Goal: Feedback & Contribution: Contribute content

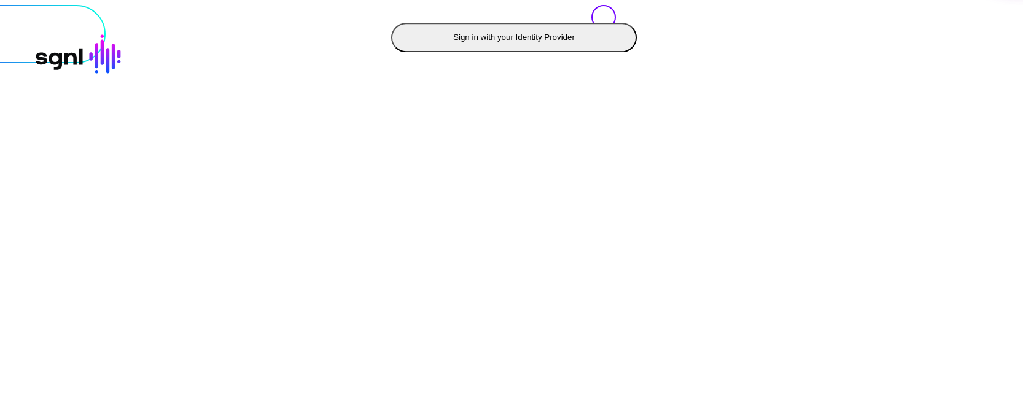
click at [391, 52] on button "Sign in with your Identity Provider" at bounding box center [514, 37] width 246 height 29
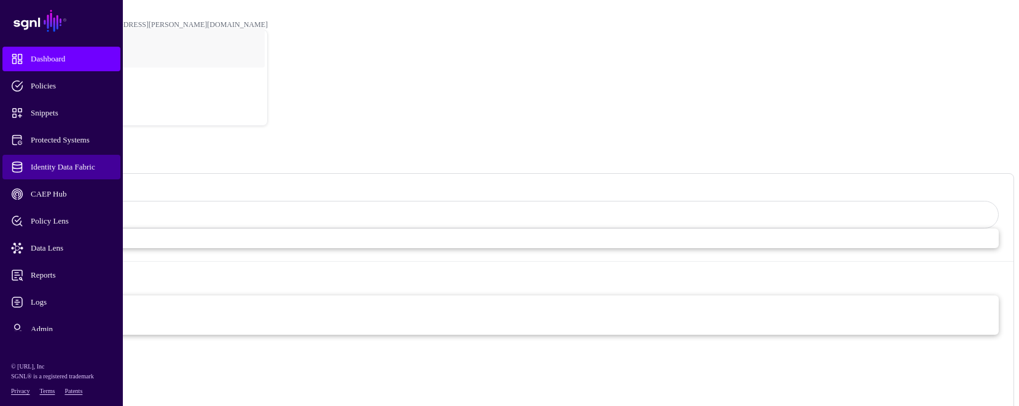
click at [54, 160] on link "Identity Data Fabric" at bounding box center [61, 167] width 118 height 25
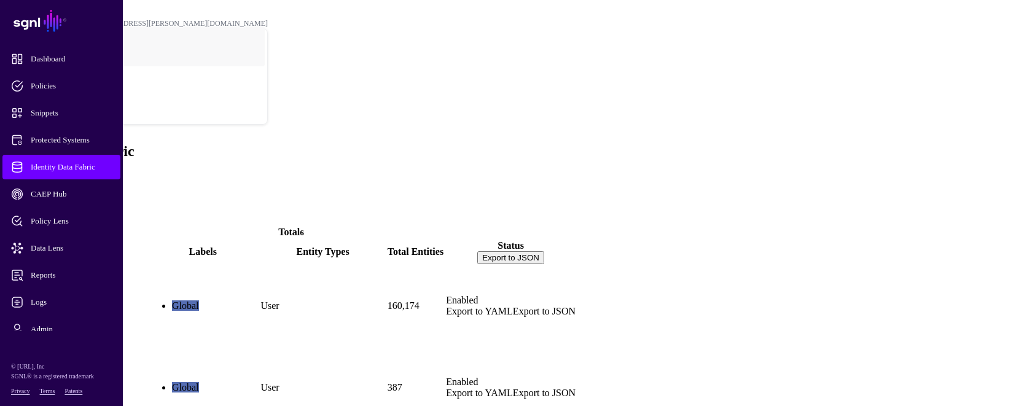
scroll to position [23, 0]
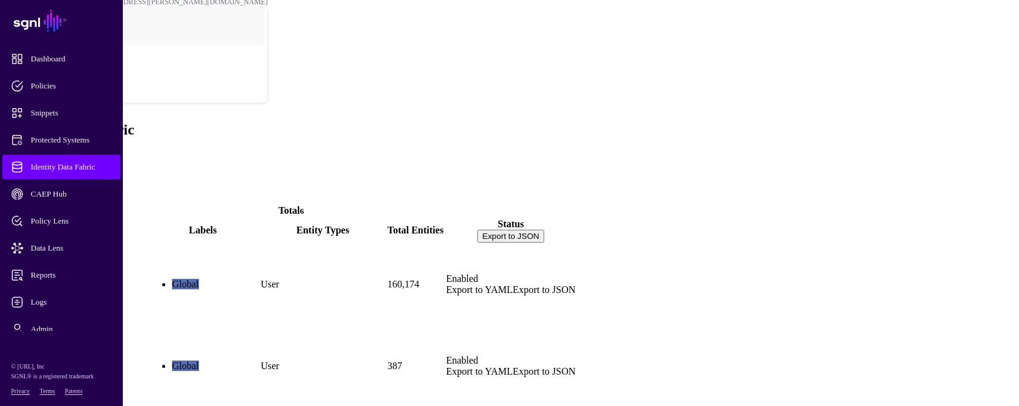
click at [72, 381] on link "AD_memberOf" at bounding box center [39, 386] width 65 height 10
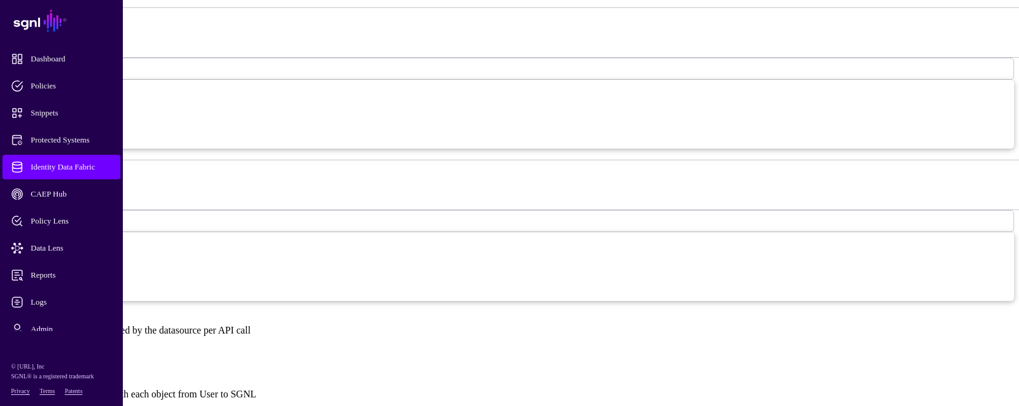
scroll to position [798, 0]
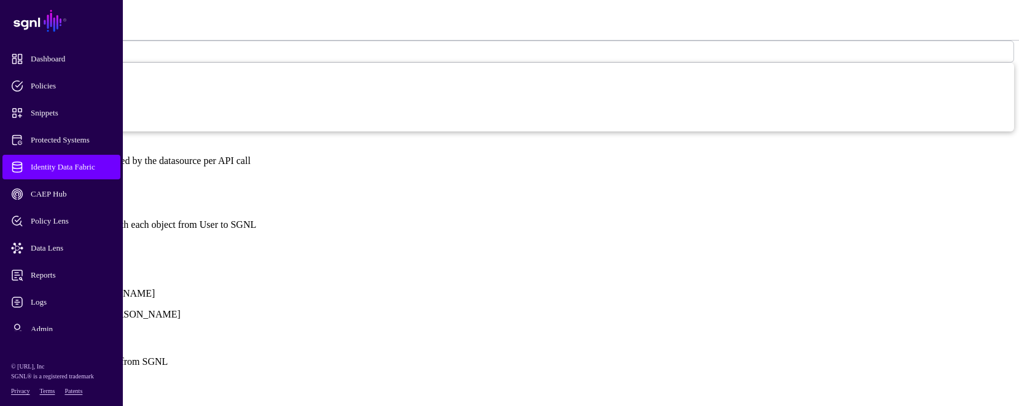
click at [79, 240] on link "Show all attributes" at bounding box center [42, 245] width 74 height 10
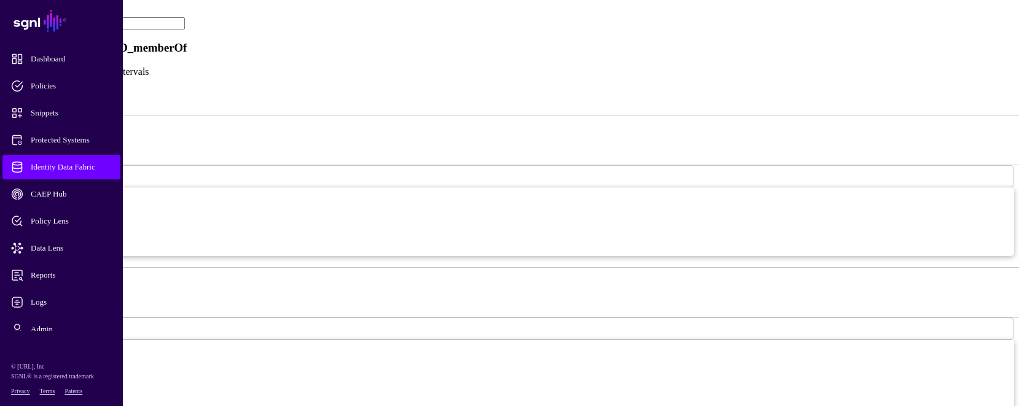
scroll to position [553, 0]
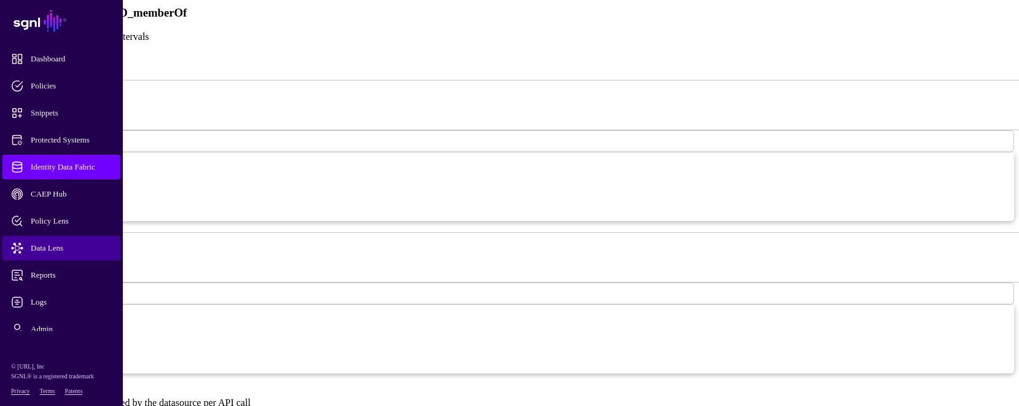
click at [50, 242] on span "Data Lens" at bounding box center [71, 248] width 120 height 12
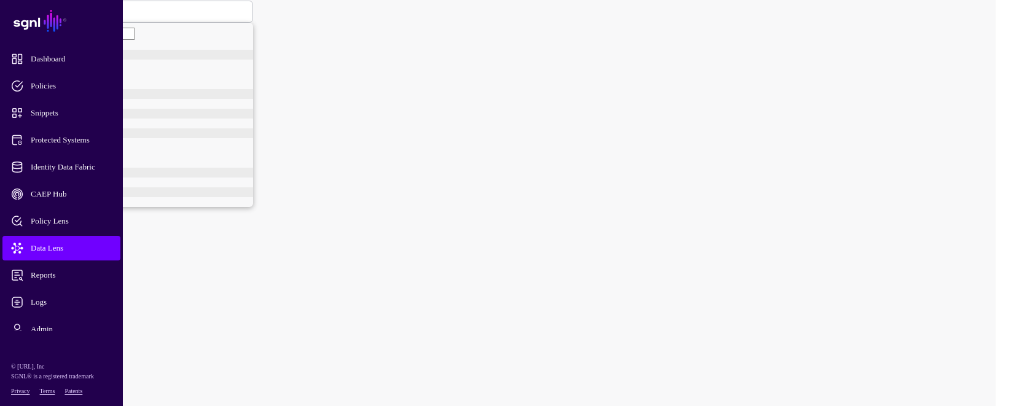
click at [61, 246] on span "Data Lens" at bounding box center [71, 248] width 120 height 12
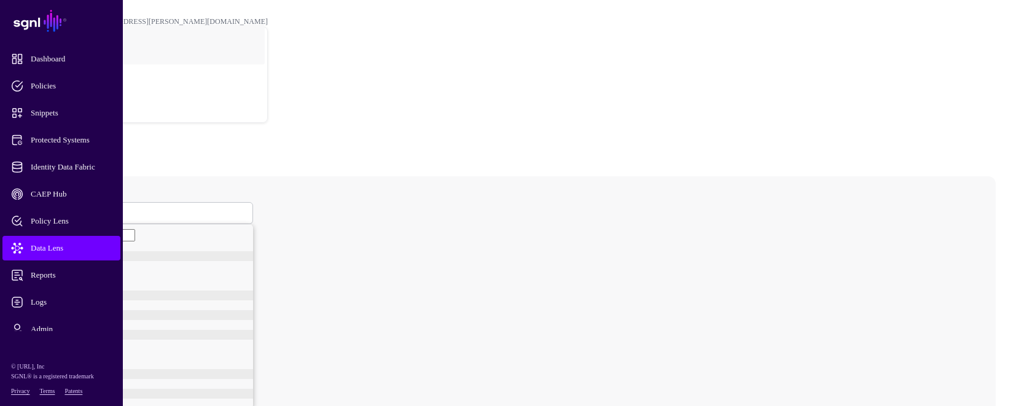
scroll to position [0, 0]
click at [53, 211] on span at bounding box center [53, 216] width 0 height 10
click at [66, 306] on span "User" at bounding box center [57, 301] width 15 height 9
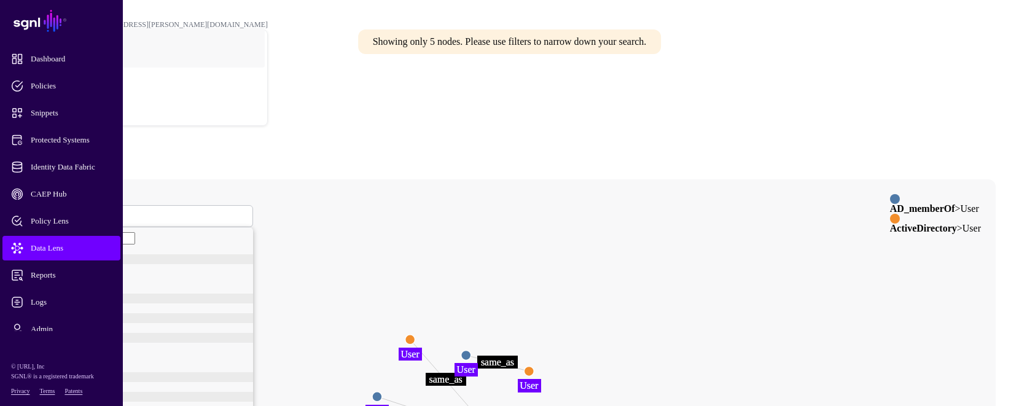
click at [471, 350] on circle at bounding box center [466, 355] width 10 height 10
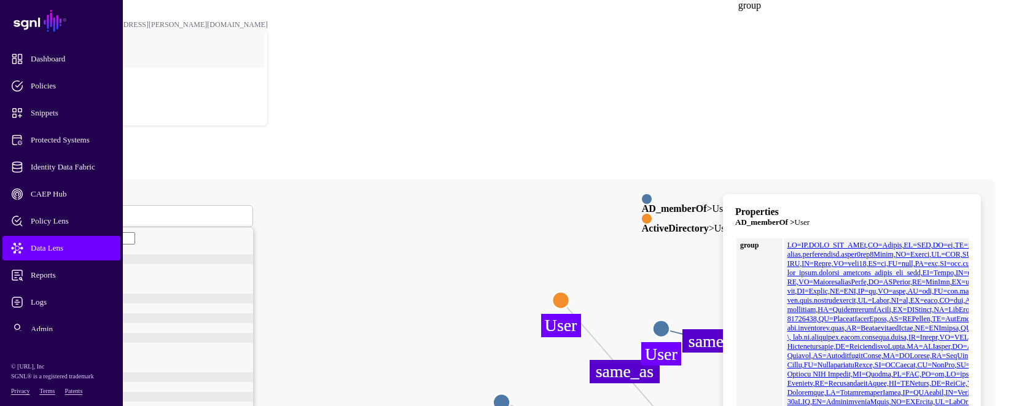
scroll to position [3038, 0]
click at [69, 211] on span at bounding box center [69, 216] width 0 height 10
click at [66, 258] on span "User" at bounding box center [57, 262] width 15 height 9
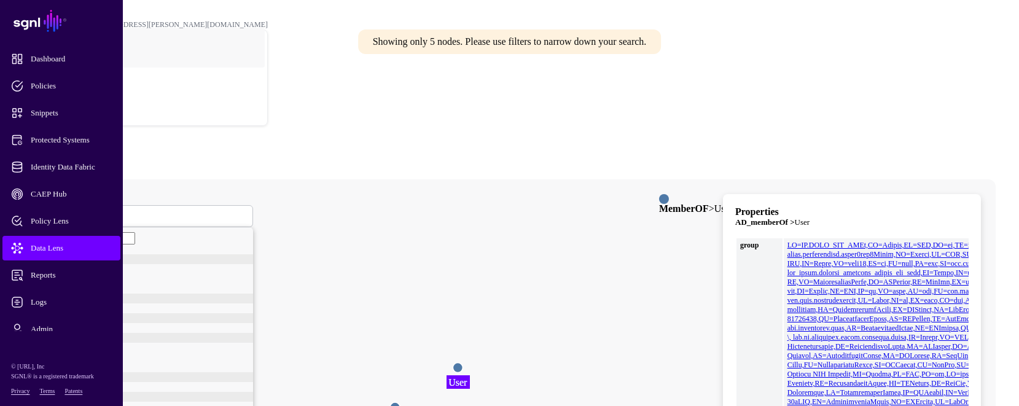
click at [462, 362] on circle at bounding box center [458, 367] width 10 height 10
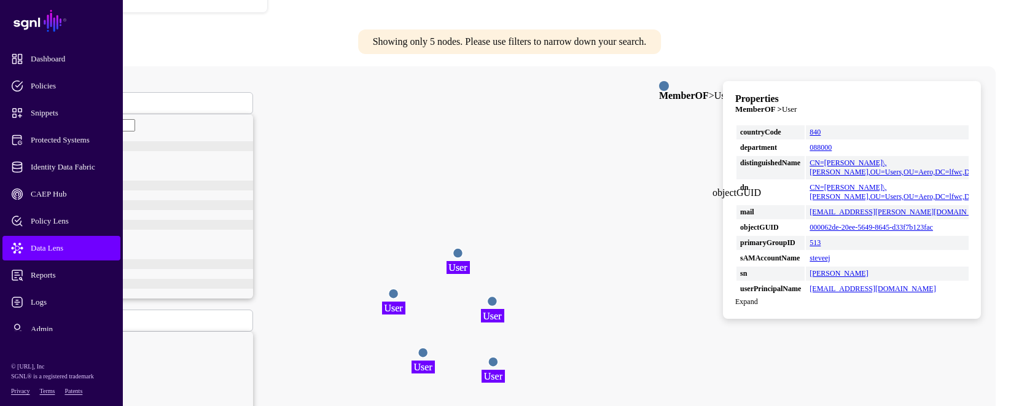
scroll to position [123, 0]
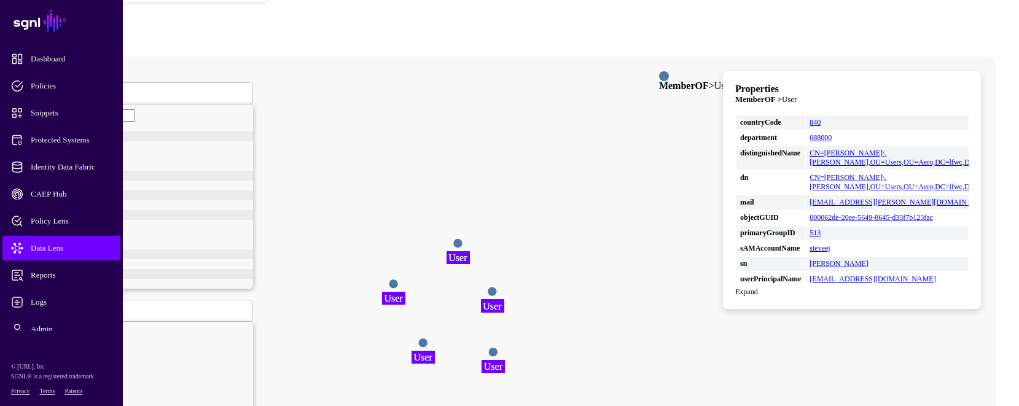
click at [758, 287] on link "Expand" at bounding box center [746, 291] width 23 height 9
click at [69, 88] on span at bounding box center [69, 93] width 0 height 10
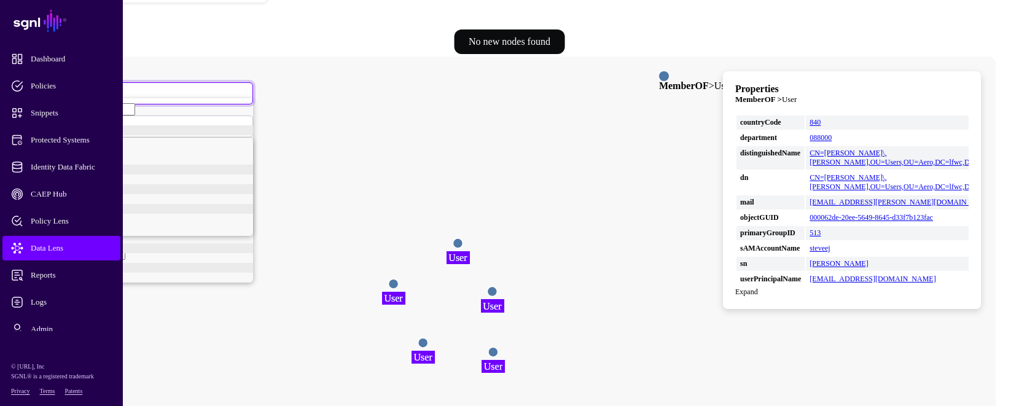
click at [192, 145] on link "Group" at bounding box center [151, 150] width 203 height 10
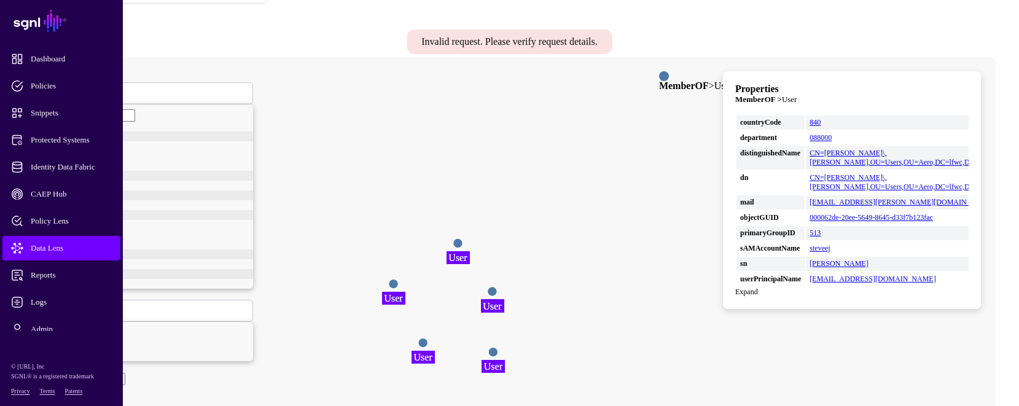
click at [253, 71] on div "Select Entity Group MemberOF User Group GroupMember AD_memberOf User DB2 MARC M…" at bounding box center [145, 240] width 215 height 338
click at [73, 396] on button "Submit" at bounding box center [55, 402] width 35 height 13
click at [74, 88] on span at bounding box center [74, 93] width 0 height 10
click at [224, 155] on link "GroupMember" at bounding box center [151, 160] width 203 height 10
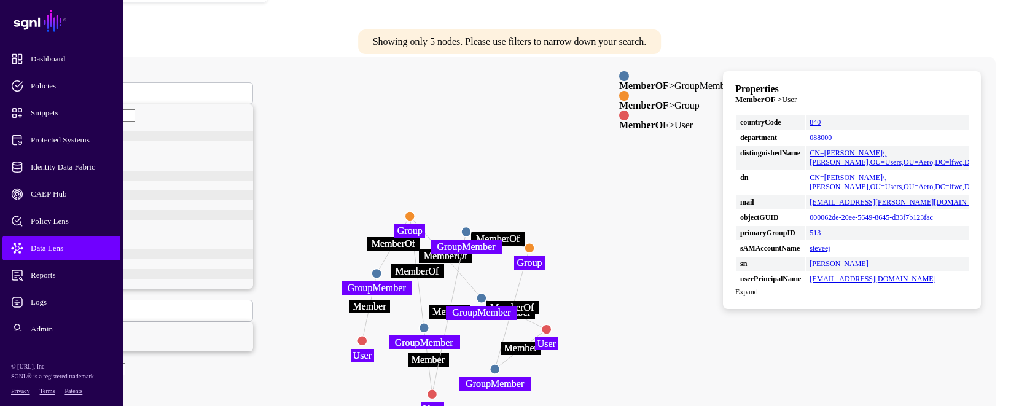
click at [471, 227] on circle at bounding box center [466, 232] width 10 height 10
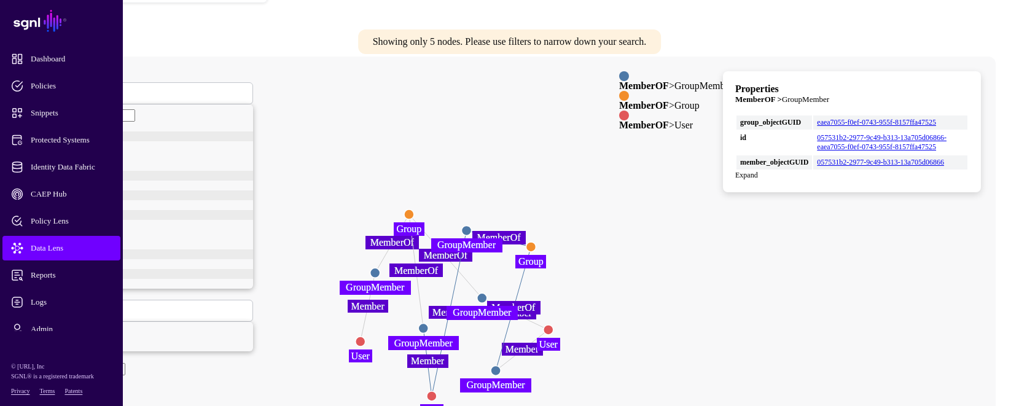
click at [667, 104] on icon "Member MemberOf Member MemberOf Member MemberOf MemberOf Member MemberOf Member…" at bounding box center [452, 301] width 859 height 491
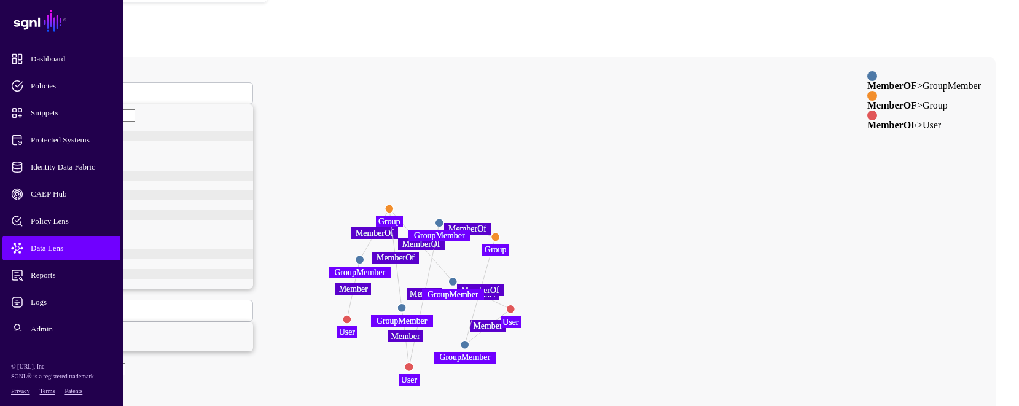
click at [739, 88] on icon "Member MemberOf Member MemberOf Member MemberOf MemberOf Member MemberOf Member…" at bounding box center [452, 301] width 859 height 491
click at [45, 111] on span "Snippets" at bounding box center [71, 113] width 120 height 12
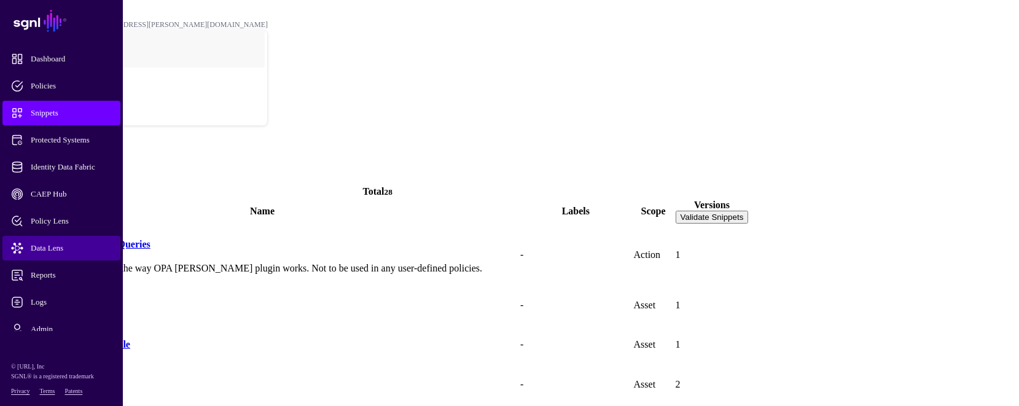
click at [42, 249] on span "Data Lens" at bounding box center [71, 248] width 120 height 12
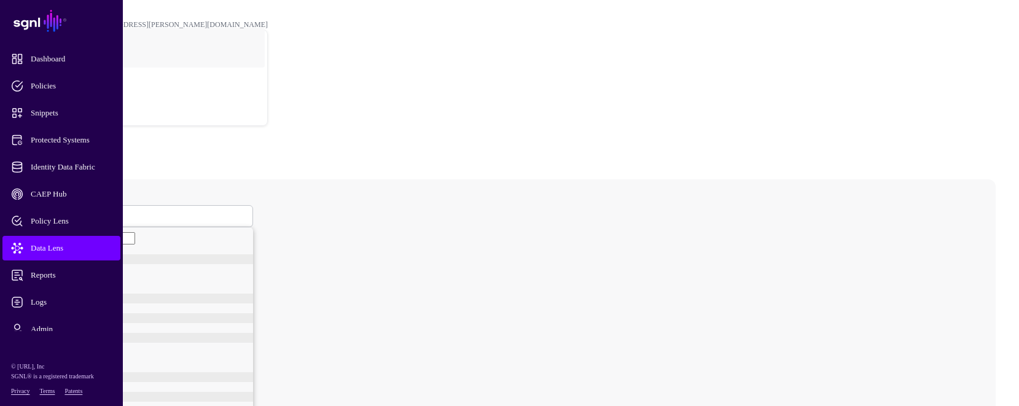
click at [53, 211] on span at bounding box center [53, 216] width 0 height 10
click at [66, 306] on span "User" at bounding box center [57, 301] width 15 height 9
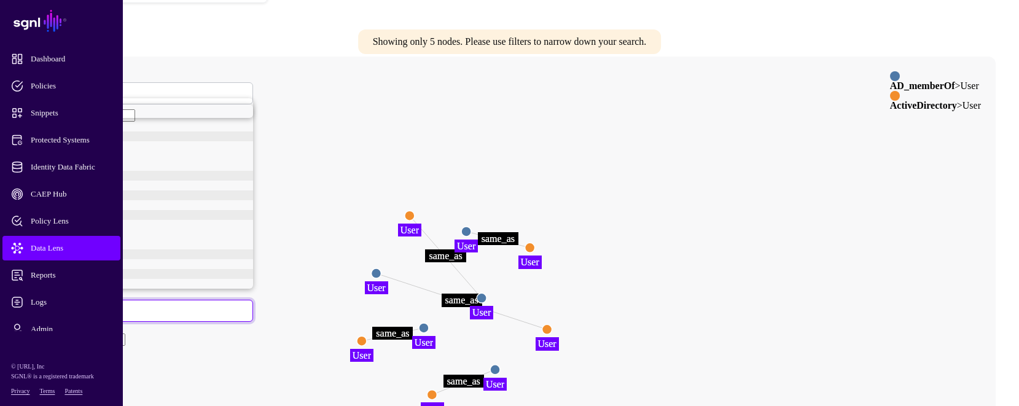
click at [321, 209] on icon "same_as same_as same_as same_as same_as User User User User User User User User…" at bounding box center [452, 301] width 859 height 491
click at [69, 88] on span at bounding box center [69, 93] width 0 height 10
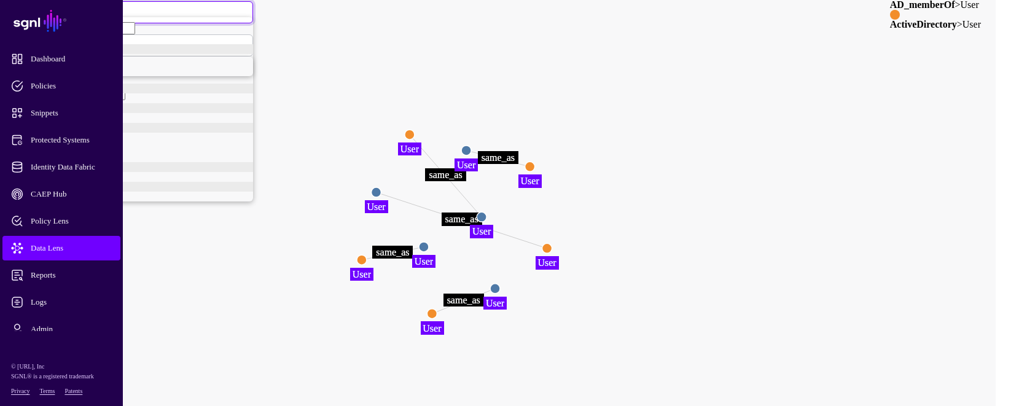
scroll to position [204, 0]
click at [66, 191] on span "User" at bounding box center [57, 195] width 15 height 9
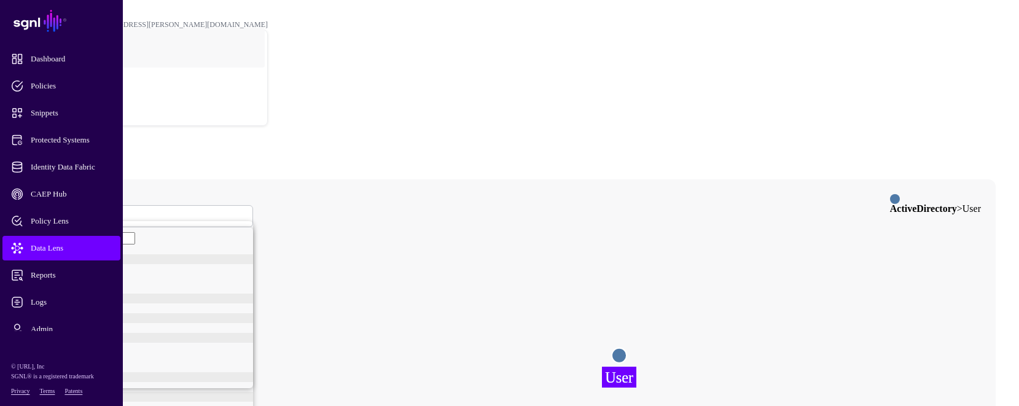
scroll to position [144, 0]
click at [82, 371] on span "samaccountid" at bounding box center [60, 372] width 44 height 9
type input "********"
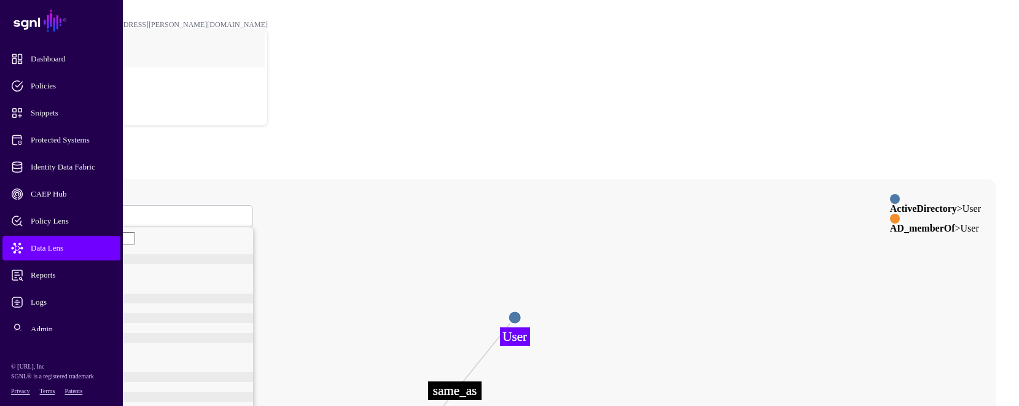
drag, startPoint x: 579, startPoint y: 351, endPoint x: 633, endPoint y: 235, distance: 127.5
click at [521, 311] on circle at bounding box center [514, 317] width 13 height 13
click at [521, 310] on circle at bounding box center [514, 316] width 13 height 13
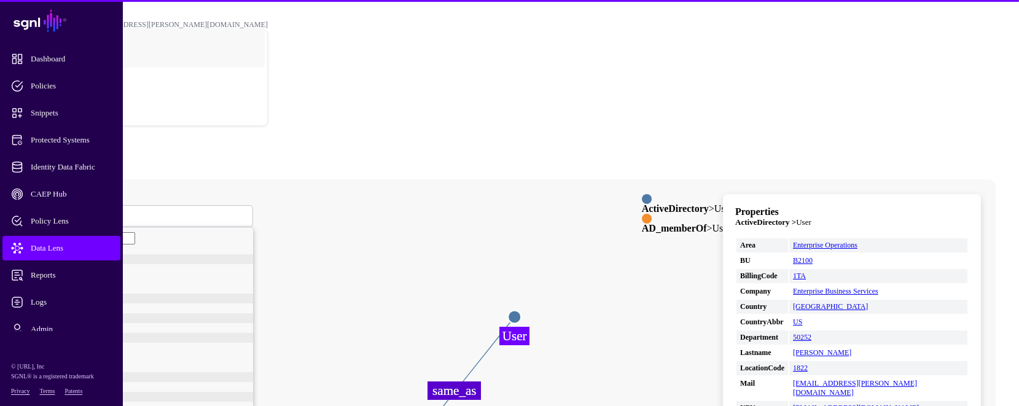
click at [521, 310] on circle at bounding box center [514, 316] width 13 height 13
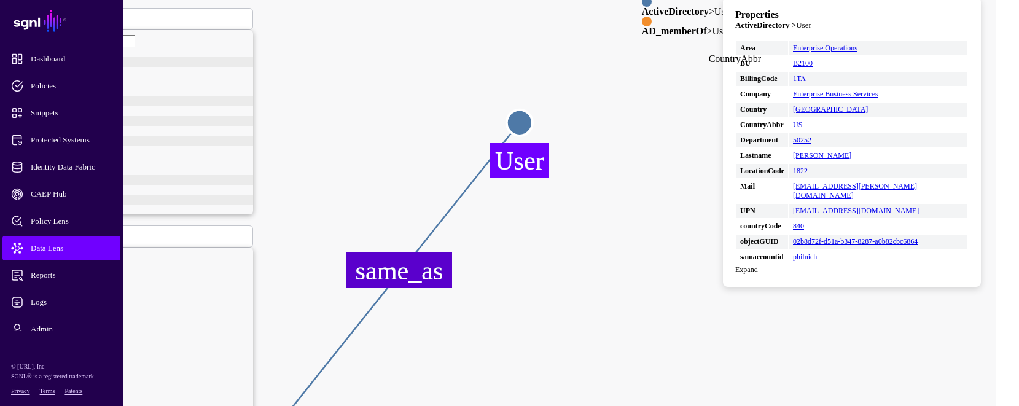
scroll to position [204, 0]
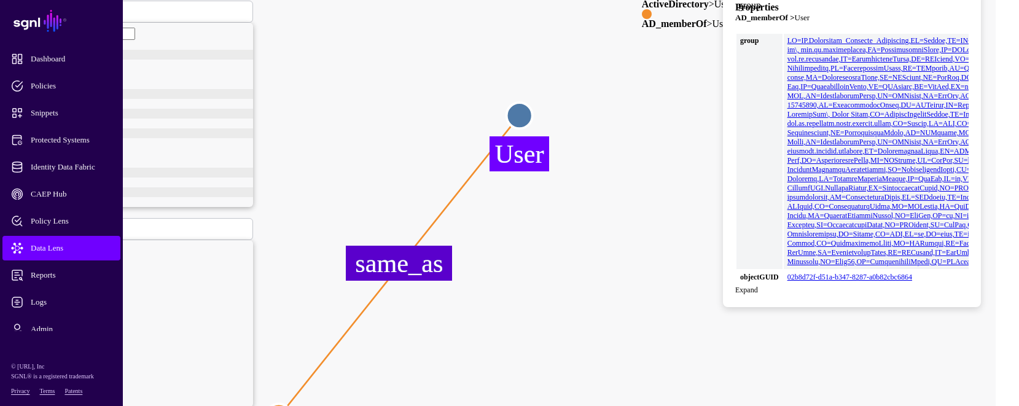
scroll to position [4200, 0]
click at [882, 355] on icon "same_as User User User User" at bounding box center [452, 220] width 859 height 491
drag, startPoint x: 929, startPoint y: 85, endPoint x: 849, endPoint y: 52, distance: 86.7
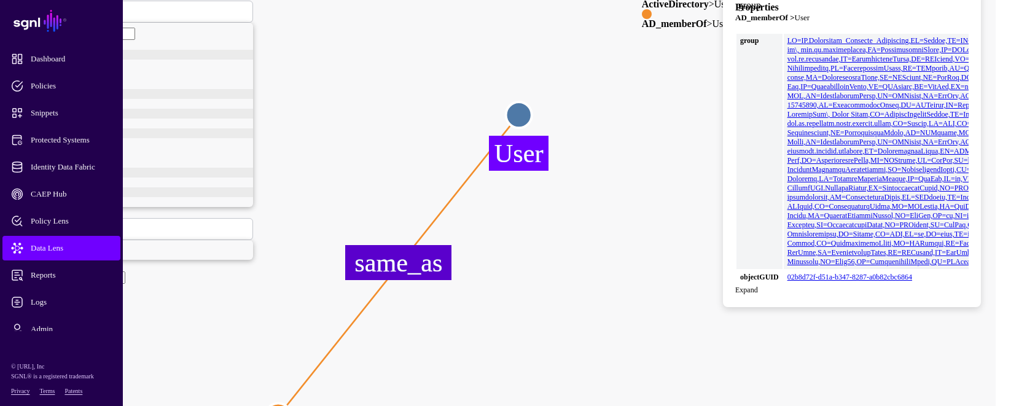
copy link "CN=entsplunk.app.lm_cis_eo_supplier_chain_cyber.user,OU=Groups,OU=CSV,DC=us,DC=…"
drag, startPoint x: 820, startPoint y: 258, endPoint x: 814, endPoint y: 76, distance: 182.4
copy link "CSV,DC=us,DC=lmco,[GEOGRAPHIC_DATA]=com,CN=dl-EBS-ServiceNow\, Problem Managers…"
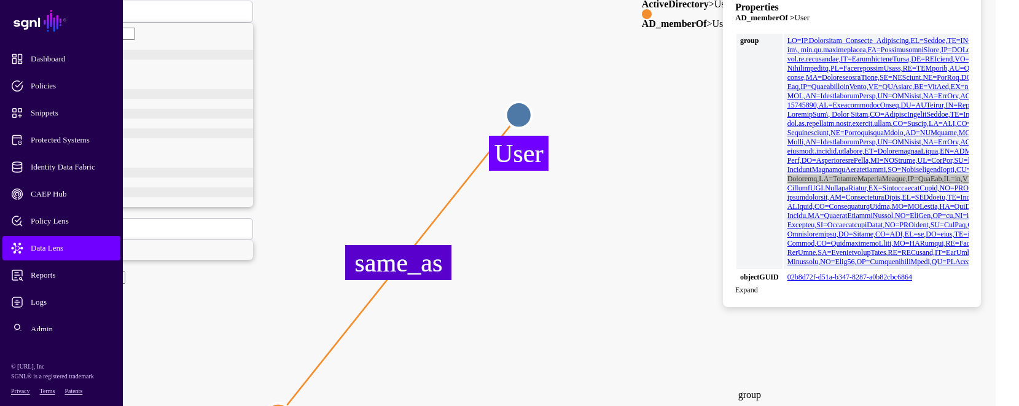
scroll to position [1068, 0]
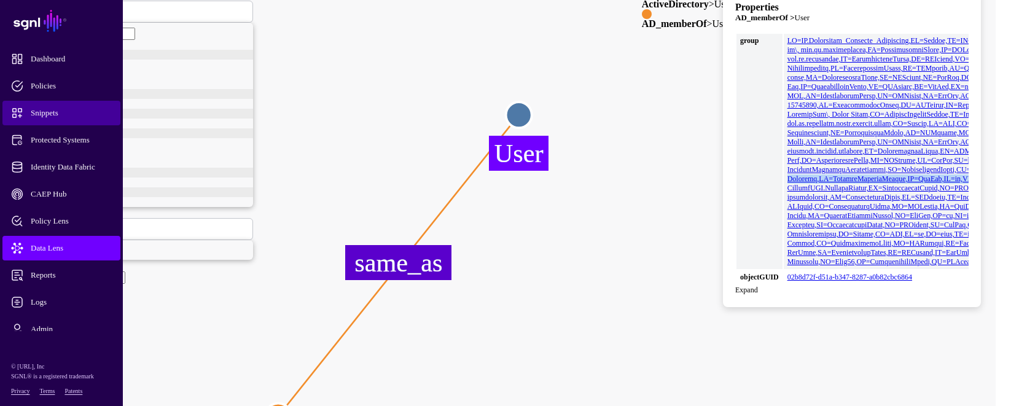
click at [56, 111] on span "Snippets" at bounding box center [71, 113] width 120 height 12
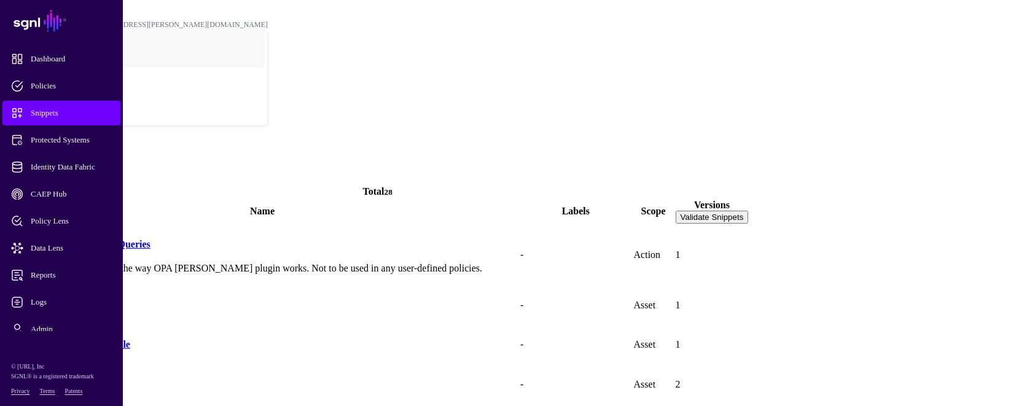
click at [5, 173] on span at bounding box center [5, 178] width 0 height 10
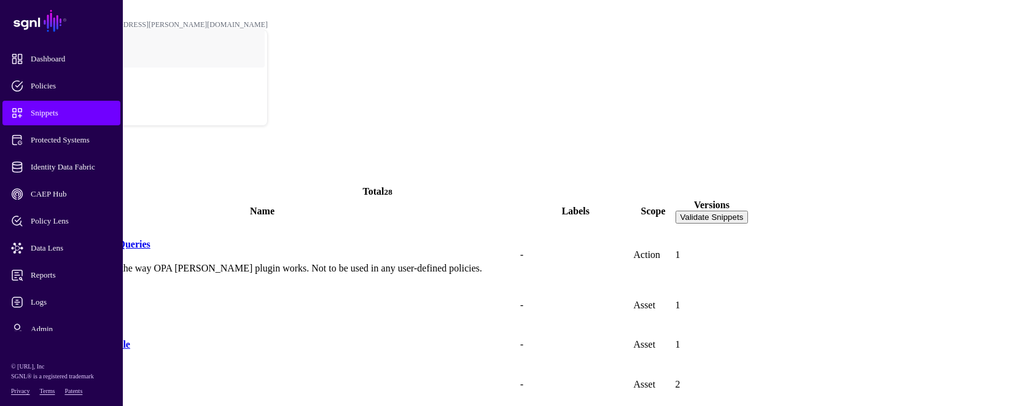
drag, startPoint x: 390, startPoint y: 167, endPoint x: 395, endPoint y: 159, distance: 9.4
type input "**********"
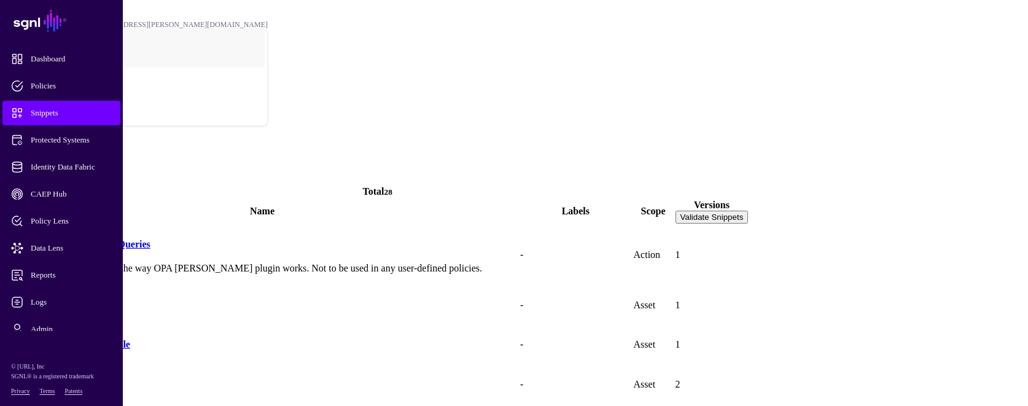
paste textarea "**********"
drag, startPoint x: 372, startPoint y: 213, endPoint x: 393, endPoint y: 216, distance: 21.0
type textarea "**********"
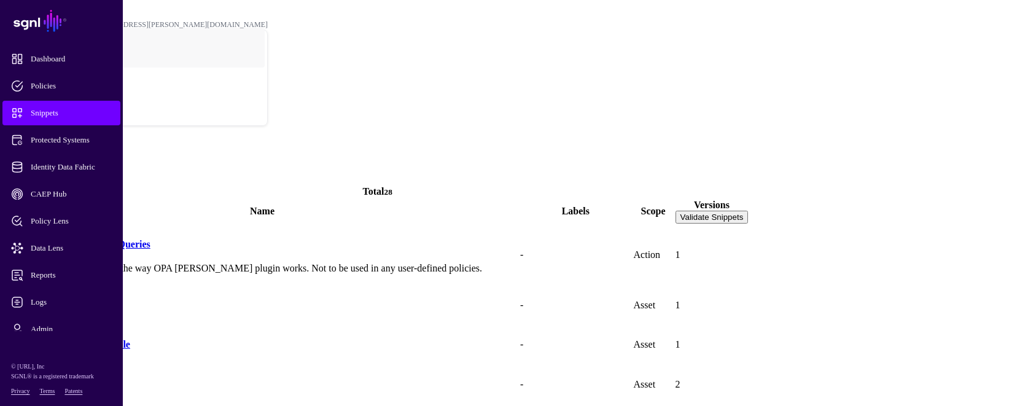
paste input "**********"
drag, startPoint x: 534, startPoint y: 161, endPoint x: 729, endPoint y: 158, distance: 195.3
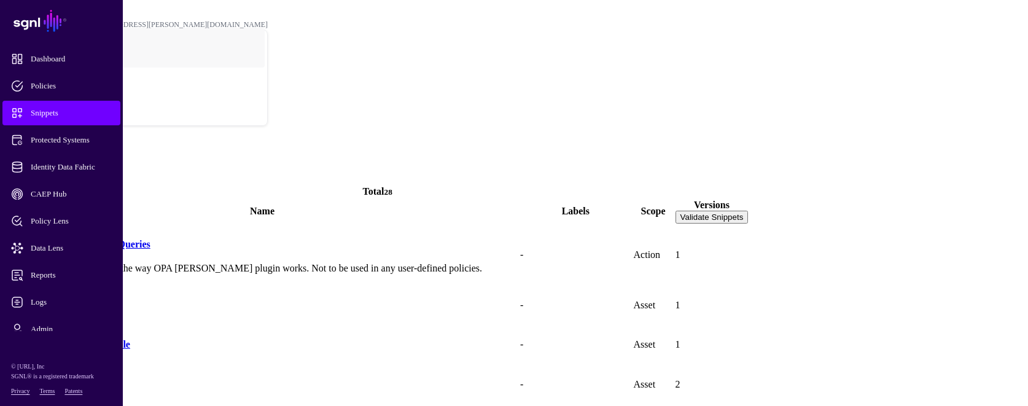
drag, startPoint x: 359, startPoint y: 160, endPoint x: 390, endPoint y: 158, distance: 31.4
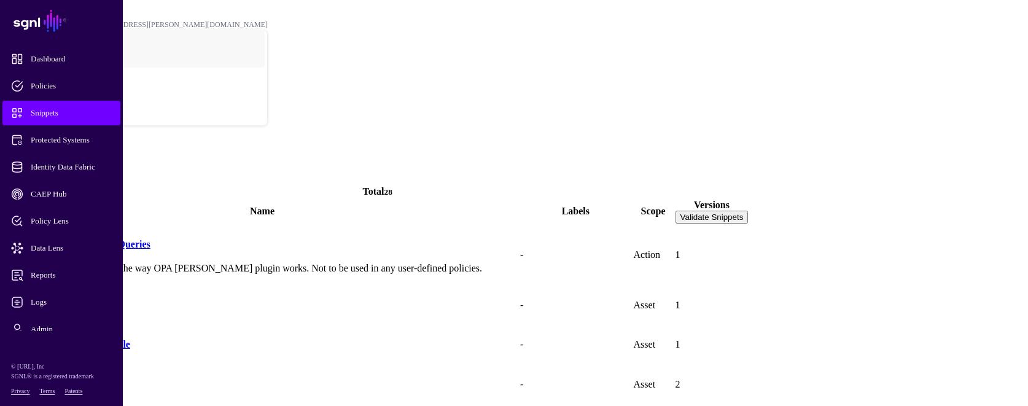
drag, startPoint x: 404, startPoint y: 161, endPoint x: 424, endPoint y: 155, distance: 21.2
drag, startPoint x: 564, startPoint y: 161, endPoint x: 737, endPoint y: 168, distance: 172.7
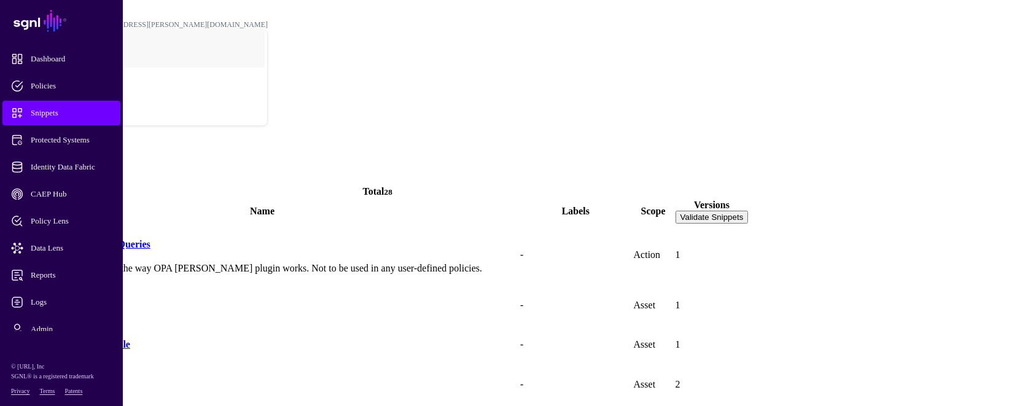
scroll to position [0, 0]
type input "**********"
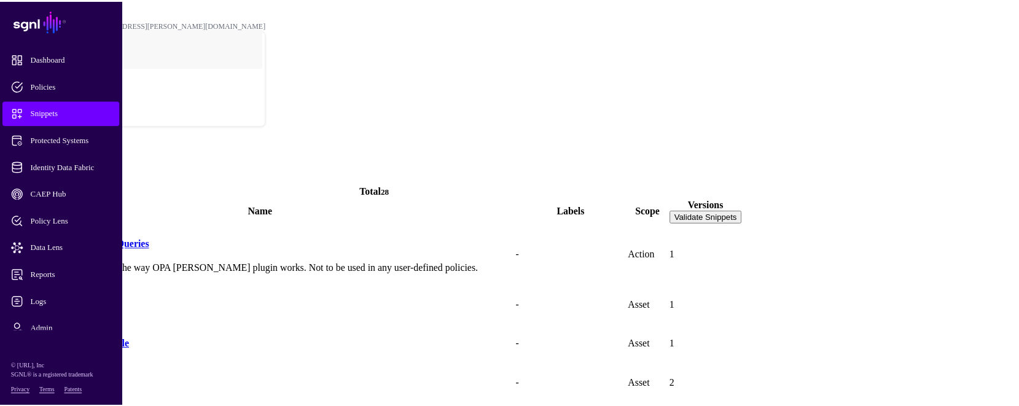
scroll to position [86, 0]
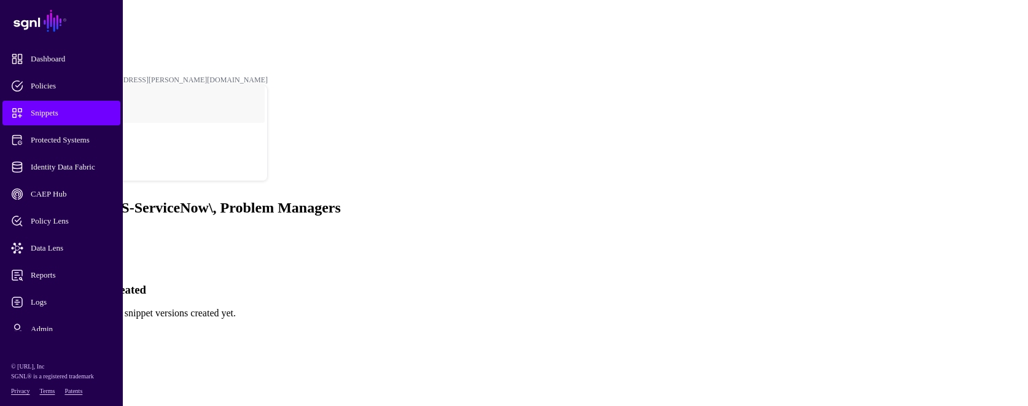
click at [84, 328] on link "Create New Version" at bounding box center [44, 333] width 79 height 10
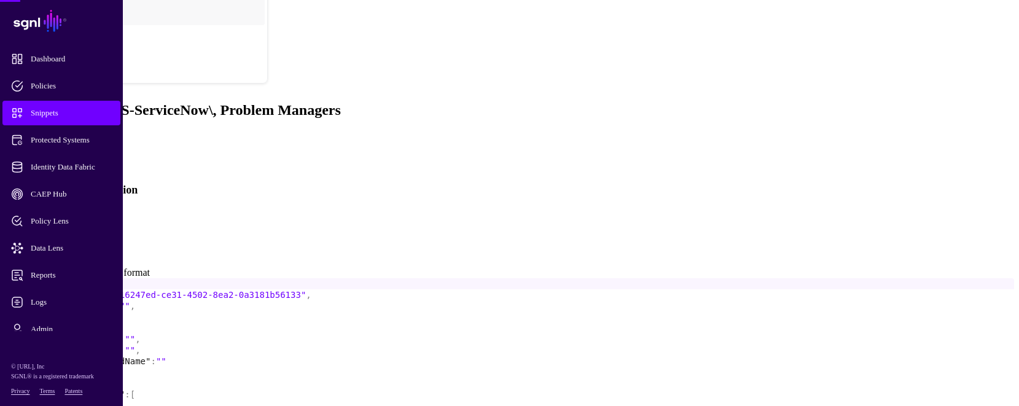
scroll to position [106, 0]
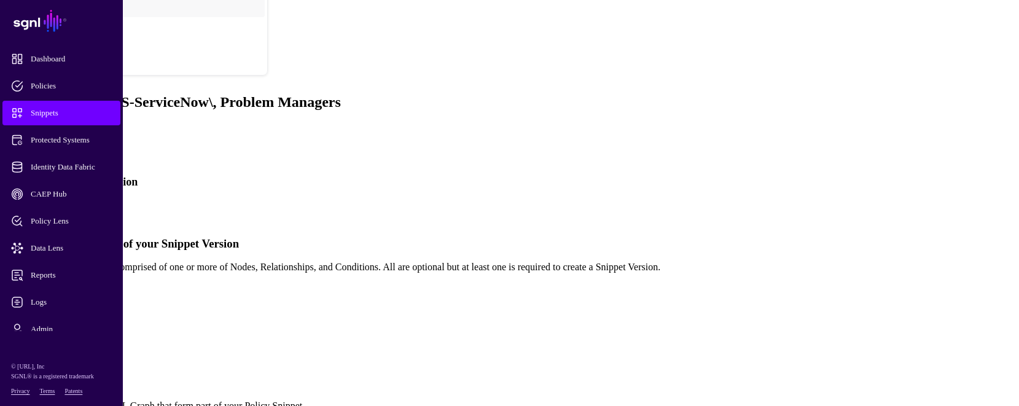
click at [71, 203] on link "Simplified" at bounding box center [50, 208] width 42 height 10
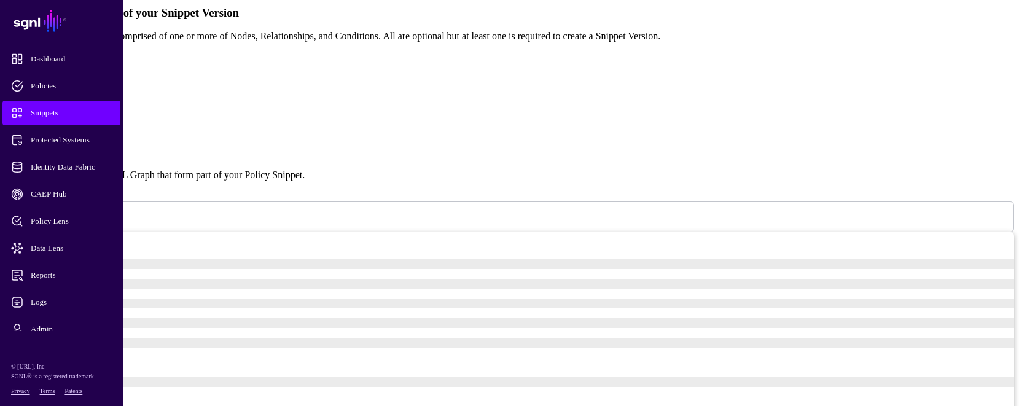
scroll to position [351, 0]
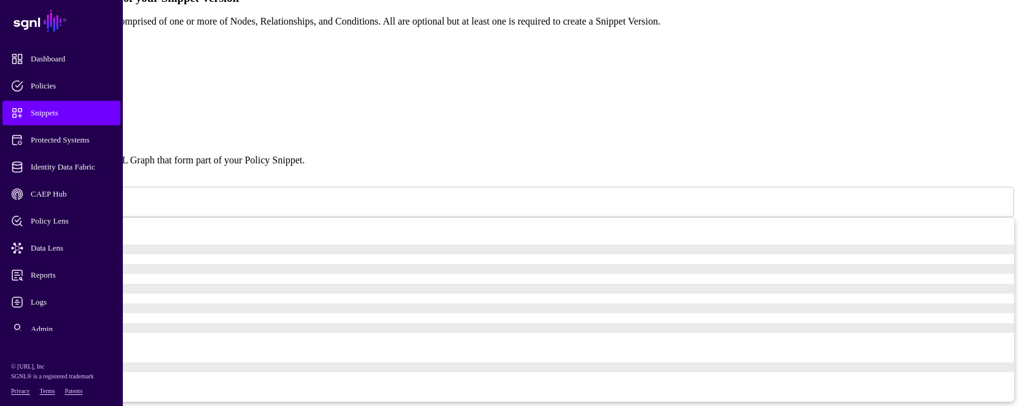
click at [60, 196] on span at bounding box center [60, 201] width 0 height 10
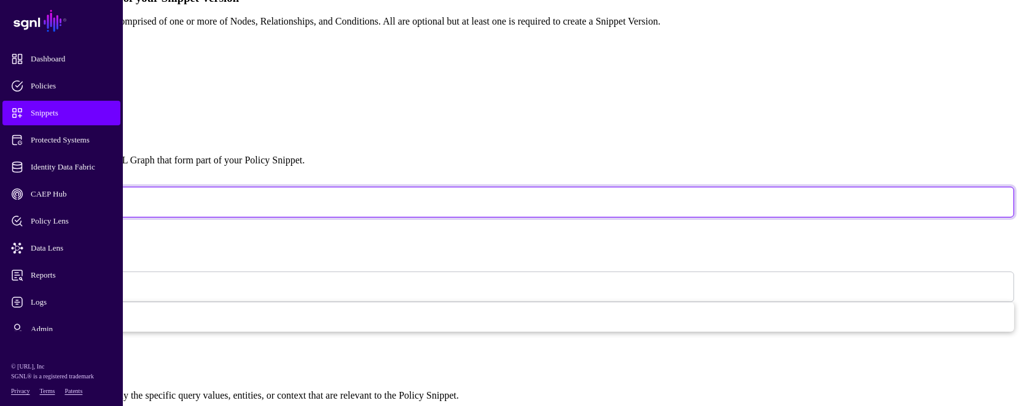
scroll to position [157, 0]
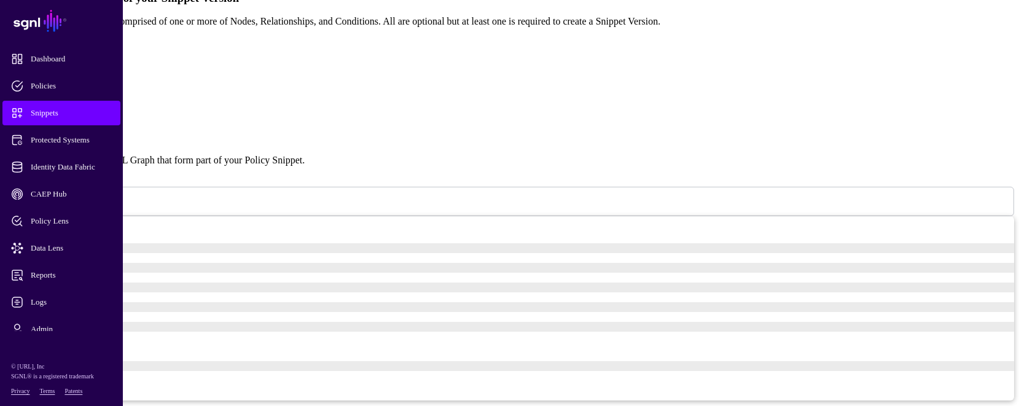
click at [36, 200] on span at bounding box center [36, 205] width 0 height 10
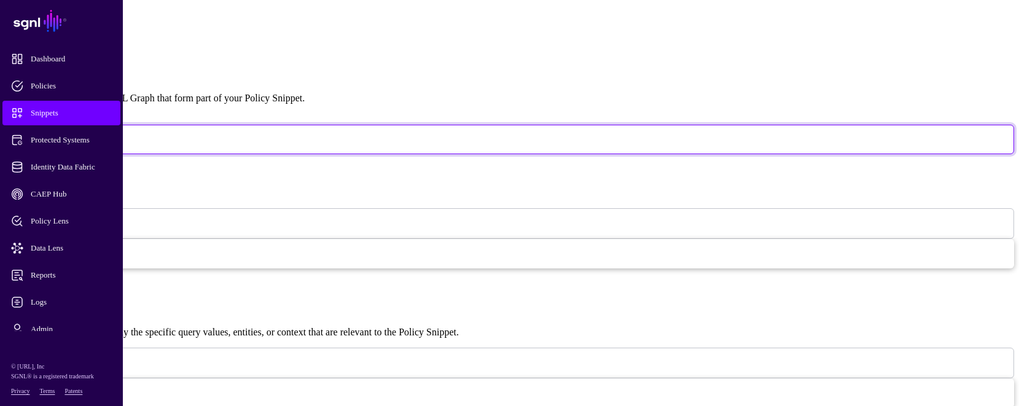
scroll to position [351, 0]
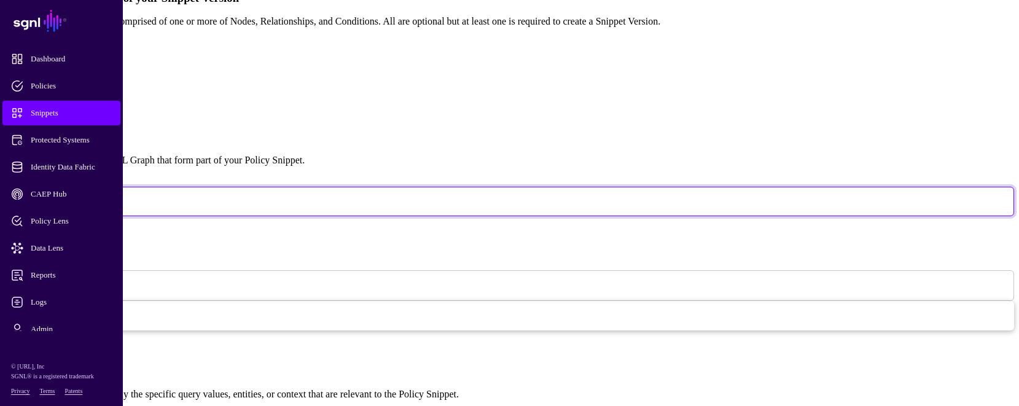
click at [104, 227] on input "Name" at bounding box center [54, 243] width 99 height 32
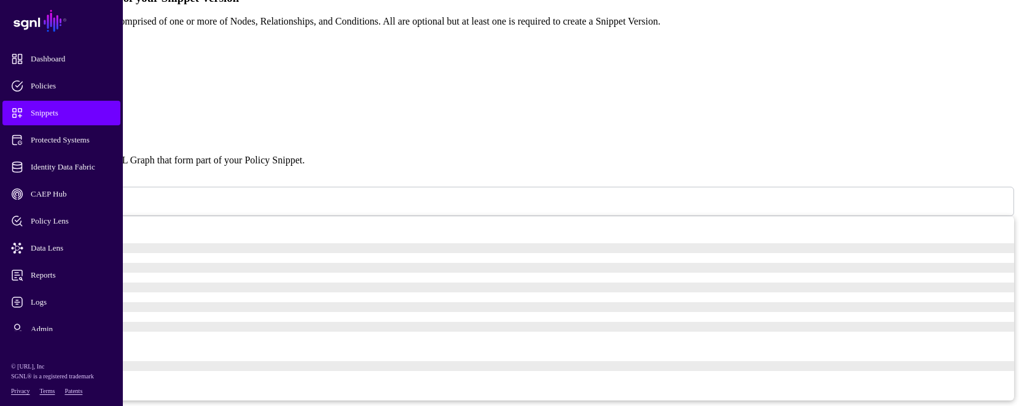
type input "********"
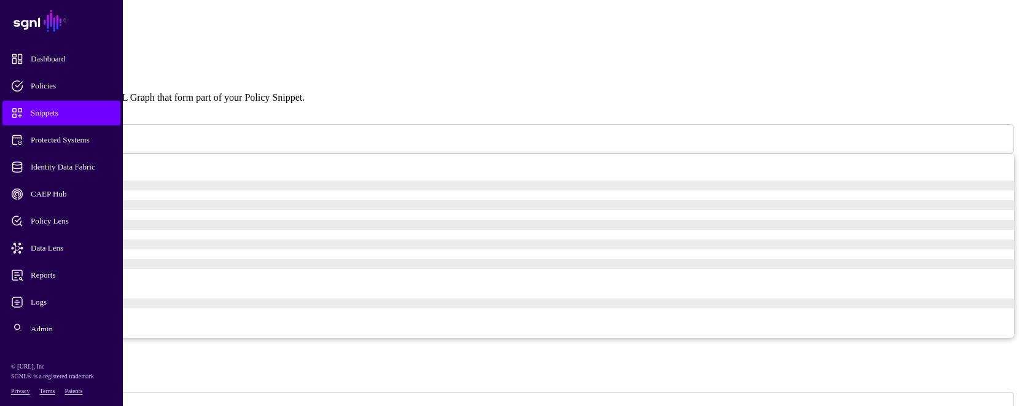
scroll to position [413, 0]
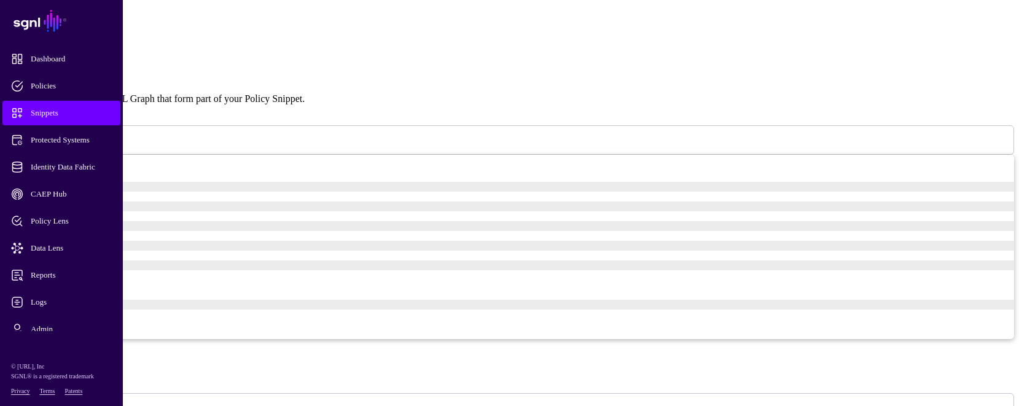
type input "******"
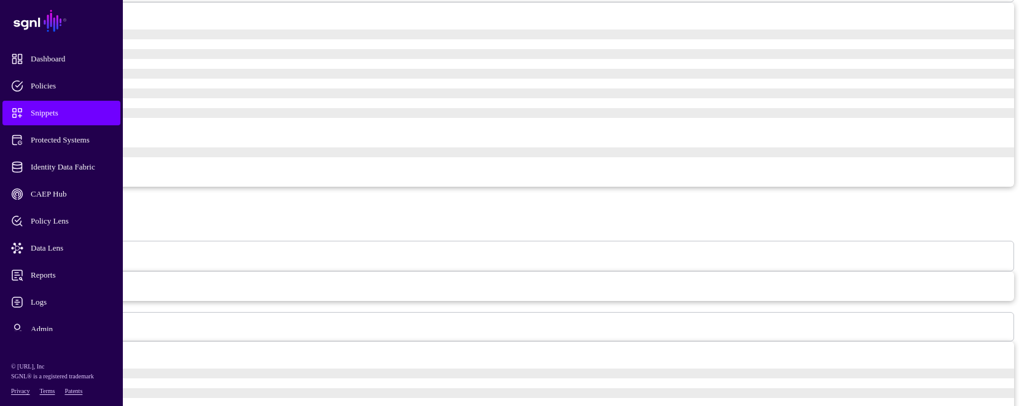
scroll to position [597, 0]
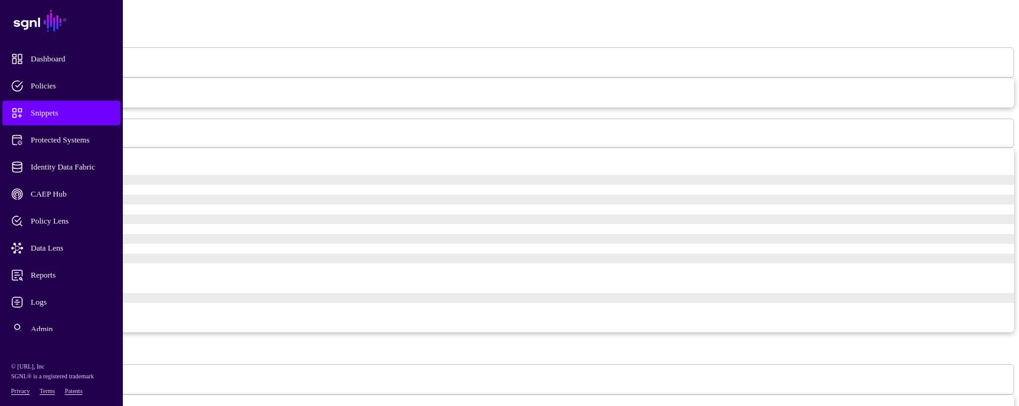
scroll to position [763, 0]
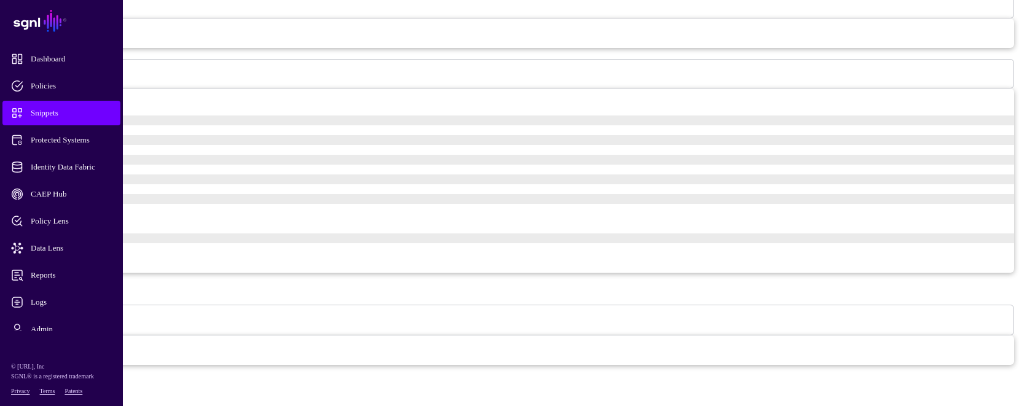
scroll to position [654, 0]
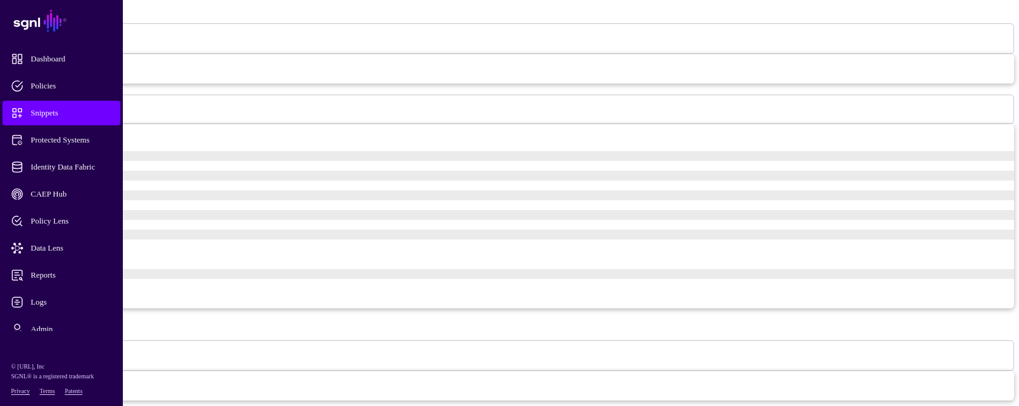
scroll to position [286, 0]
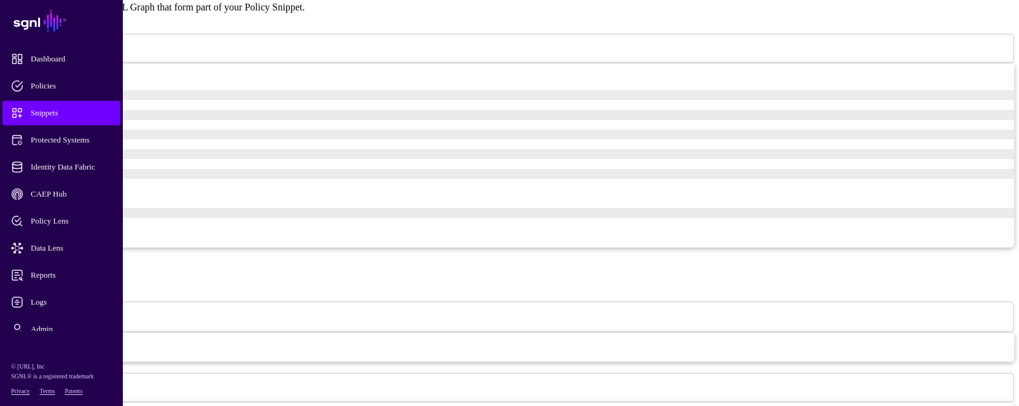
scroll to position [456, 0]
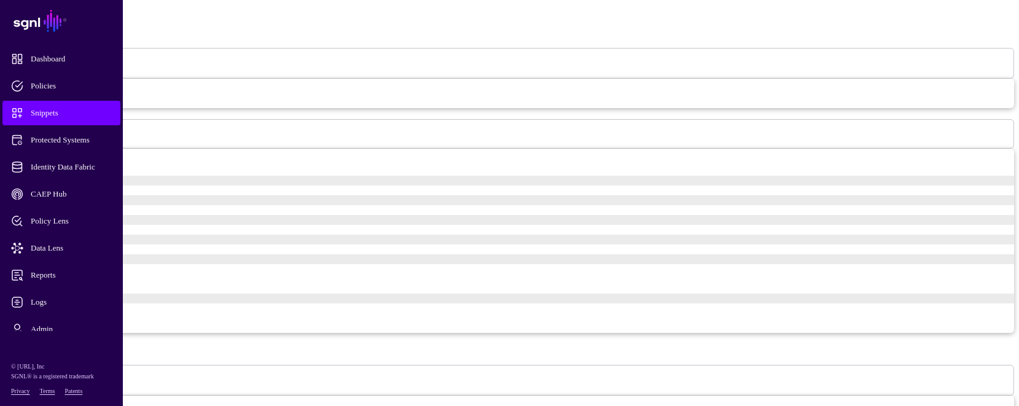
scroll to position [763, 0]
type input "*****"
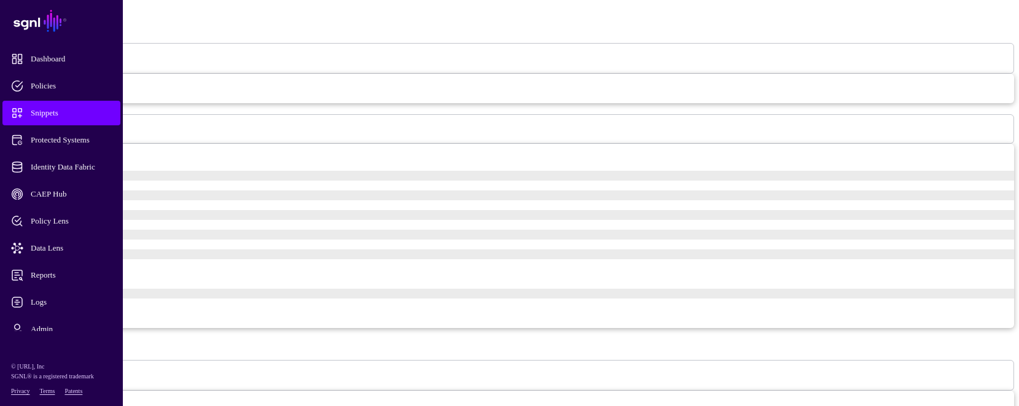
type input "*****"
paste input "**********"
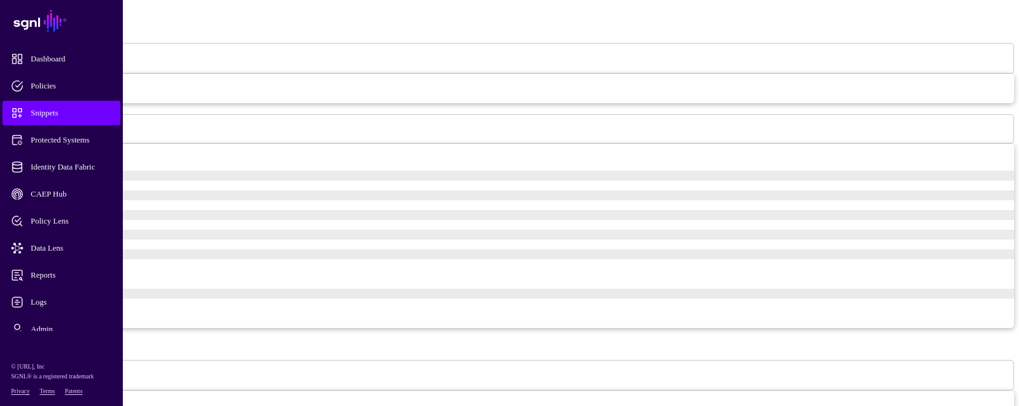
scroll to position [0, 352]
type input "**********"
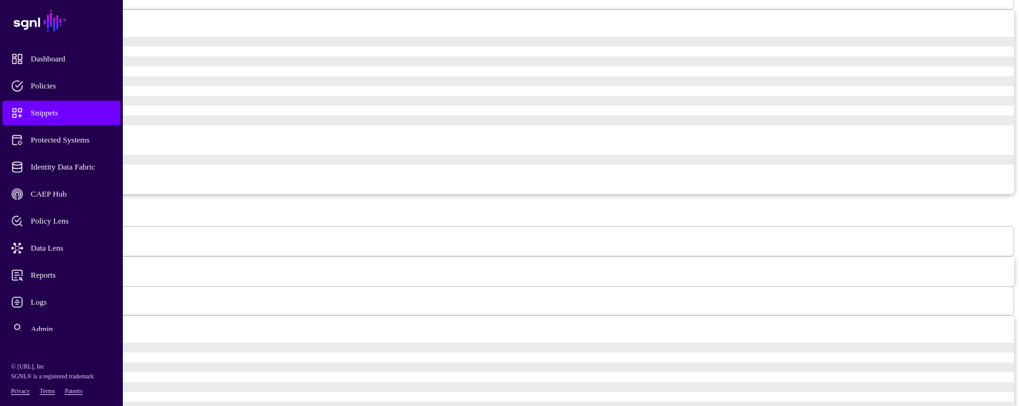
scroll to position [732, 0]
drag, startPoint x: 740, startPoint y: 227, endPoint x: 724, endPoint y: 230, distance: 16.2
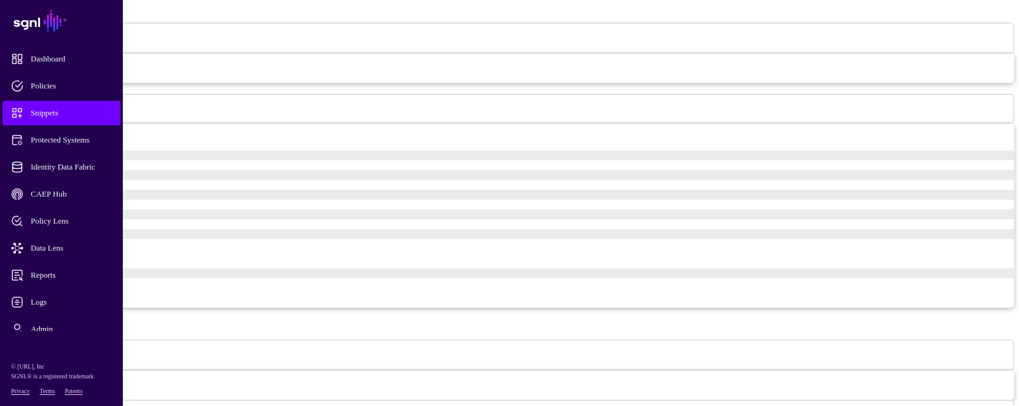
scroll to position [842, 0]
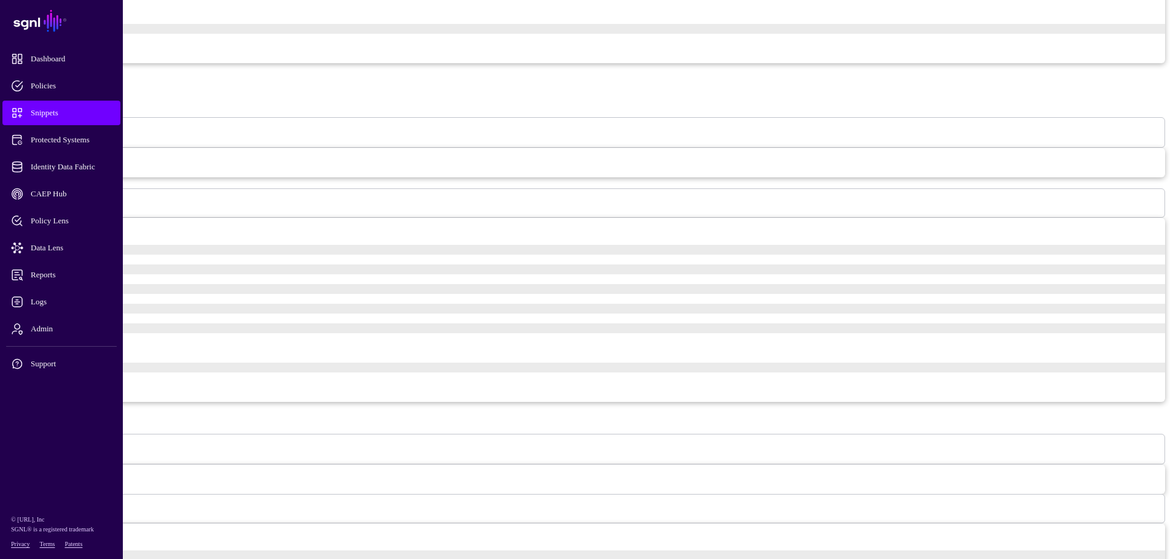
scroll to position [608, 0]
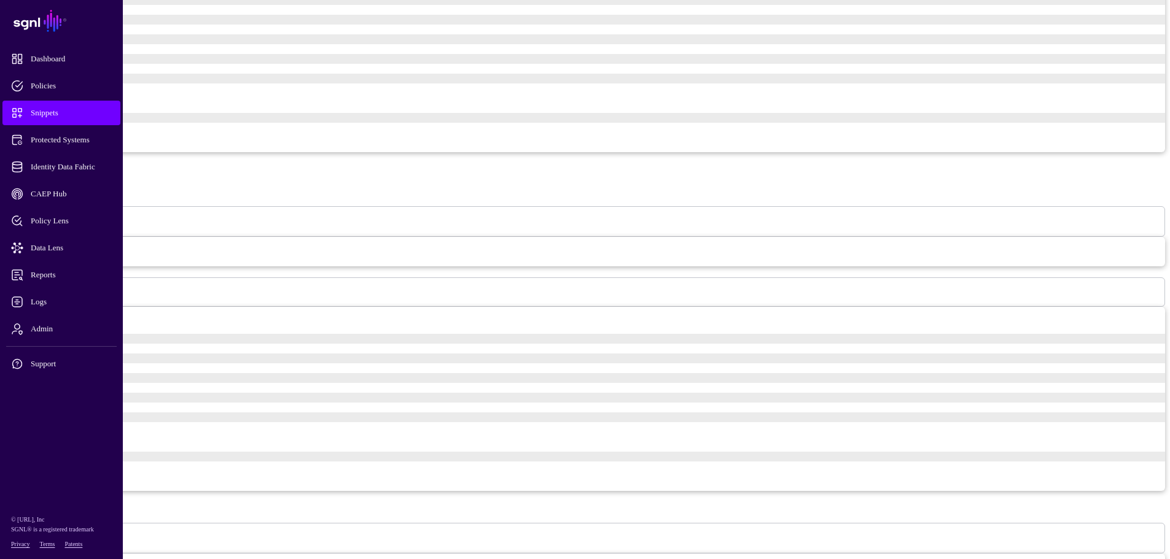
scroll to position [627, 0]
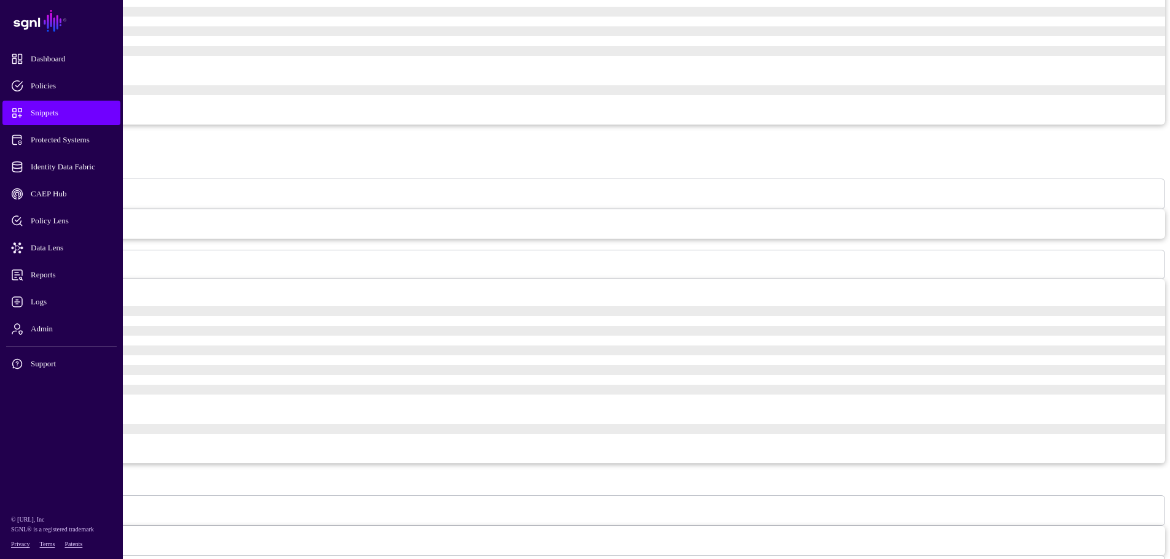
type input "********"
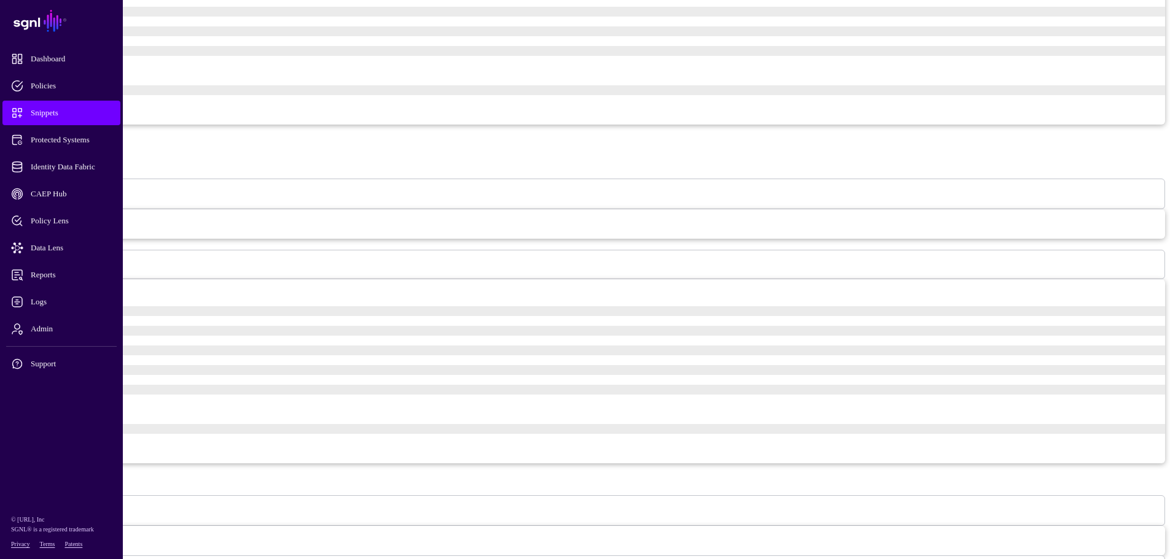
drag, startPoint x: 558, startPoint y: 160, endPoint x: 521, endPoint y: 166, distance: 36.7
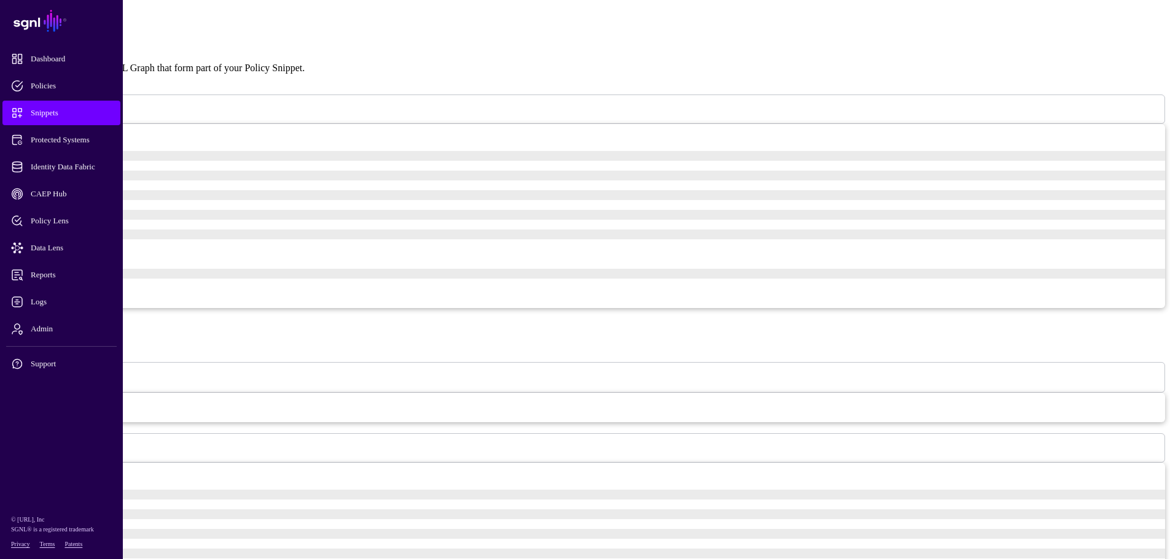
scroll to position [443, 0]
drag, startPoint x: 546, startPoint y: 345, endPoint x: 526, endPoint y: 344, distance: 20.9
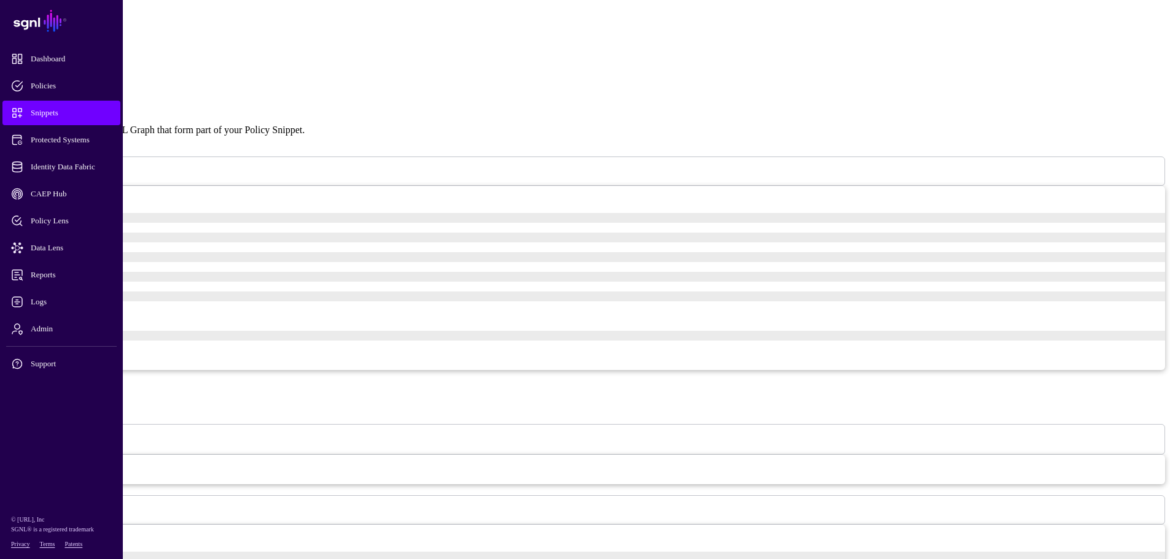
drag, startPoint x: 596, startPoint y: 411, endPoint x: 532, endPoint y: 408, distance: 63.9
type input "*"
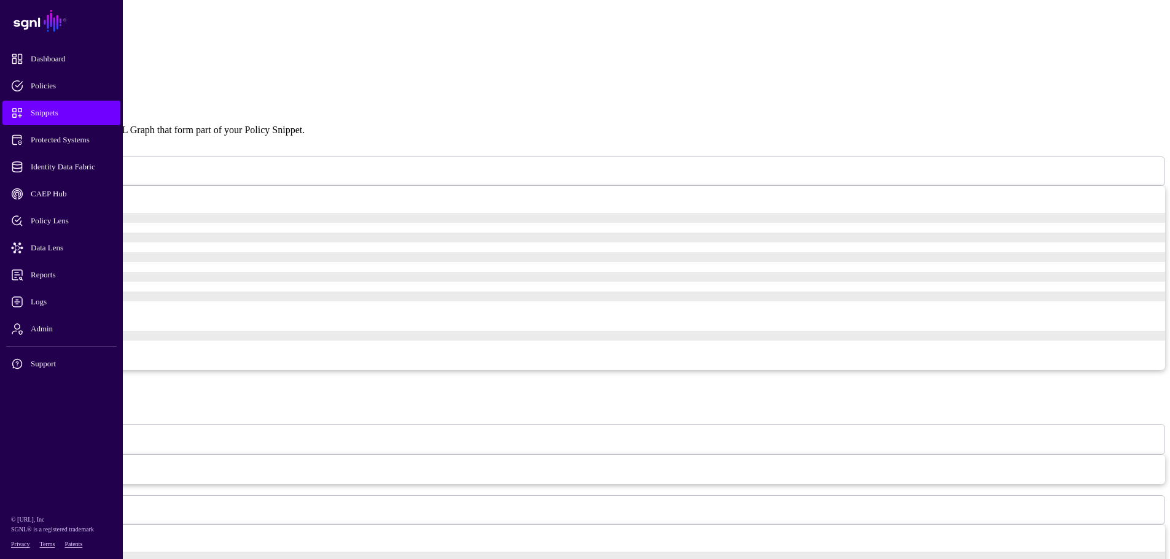
type input "*****"
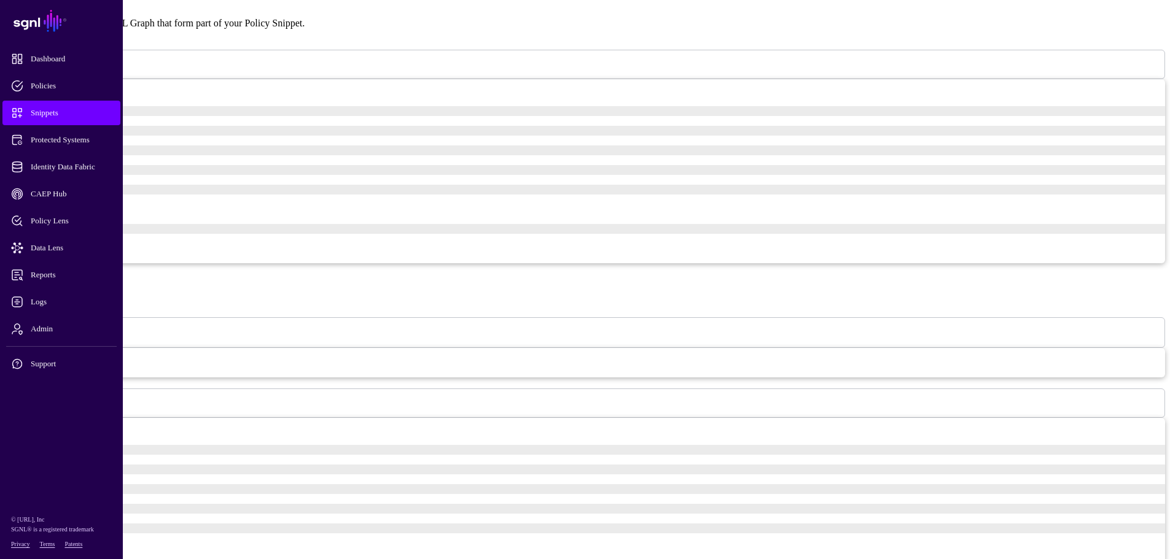
scroll to position [566, 0]
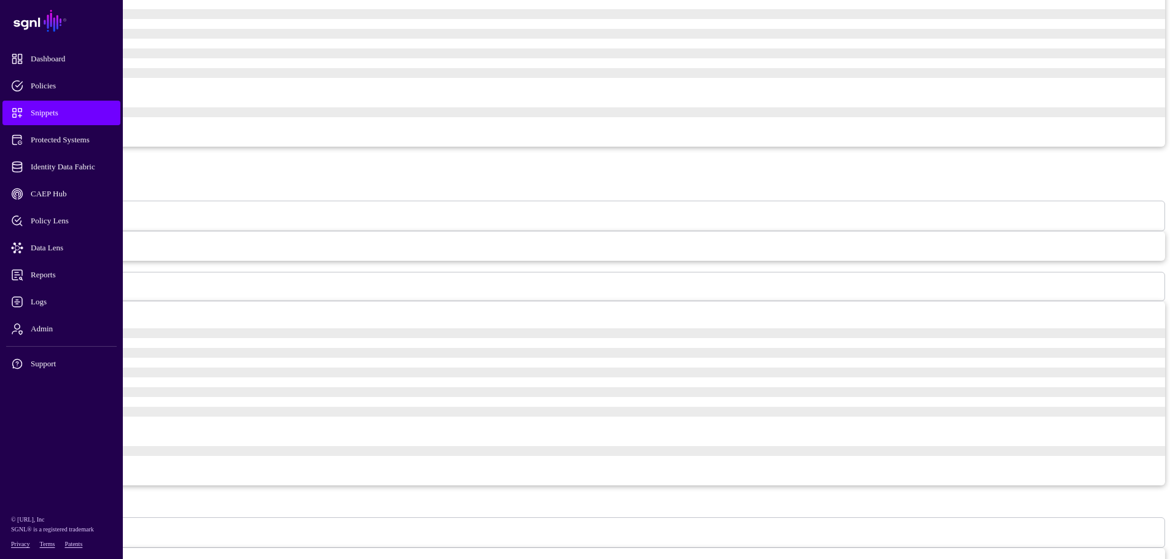
scroll to position [648, 0]
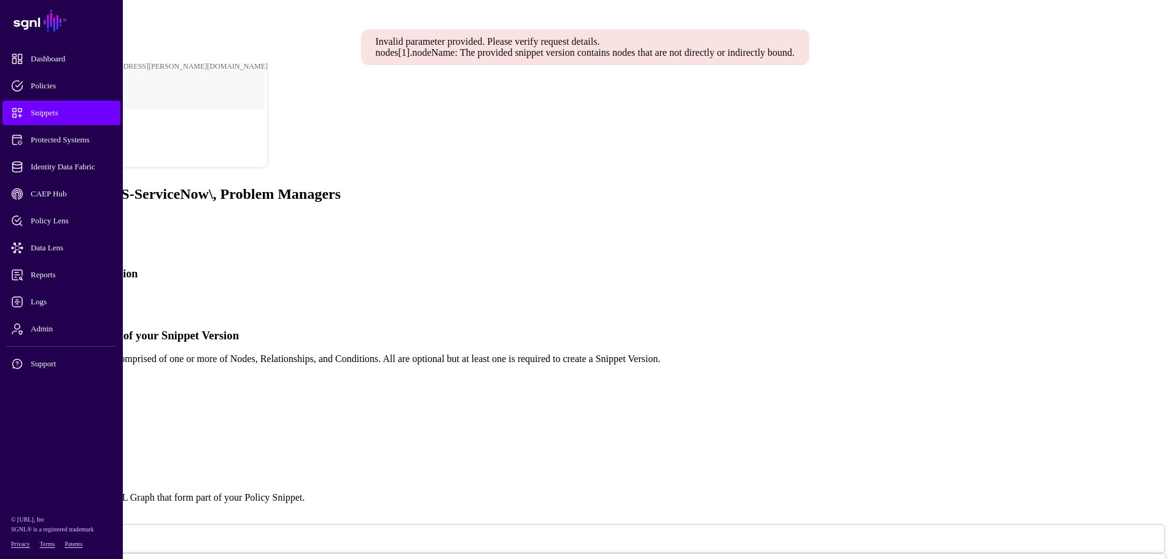
scroll to position [0, 0]
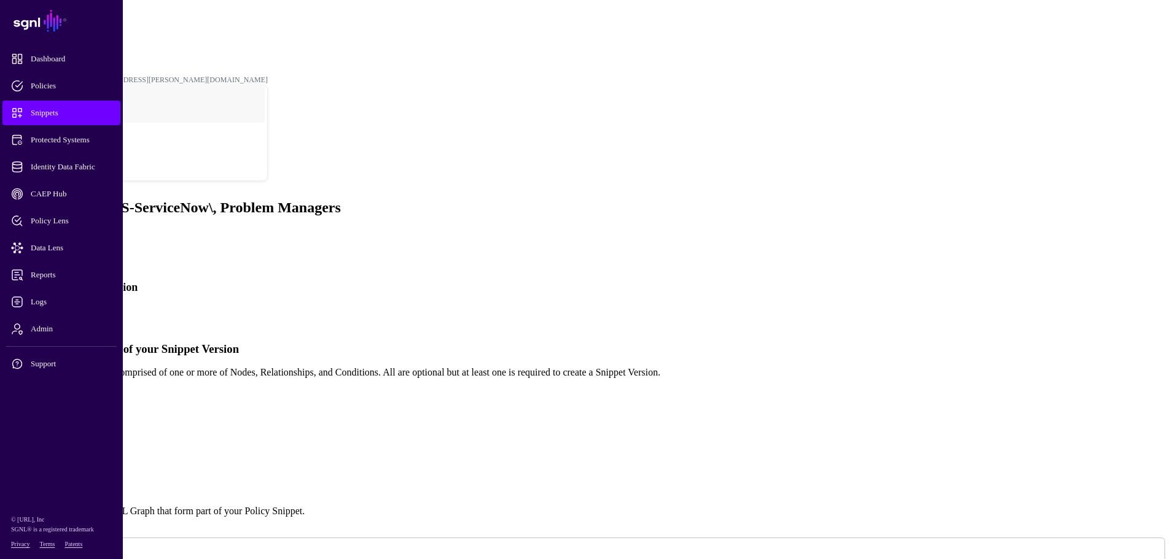
click at [71, 309] on link "Simplified" at bounding box center [50, 314] width 42 height 10
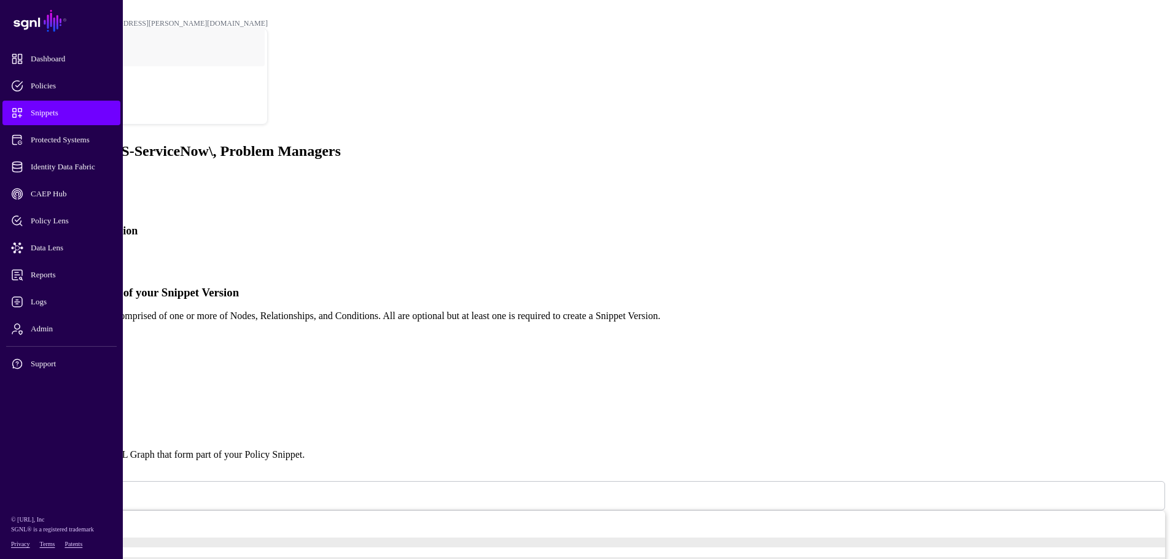
scroll to position [246, 0]
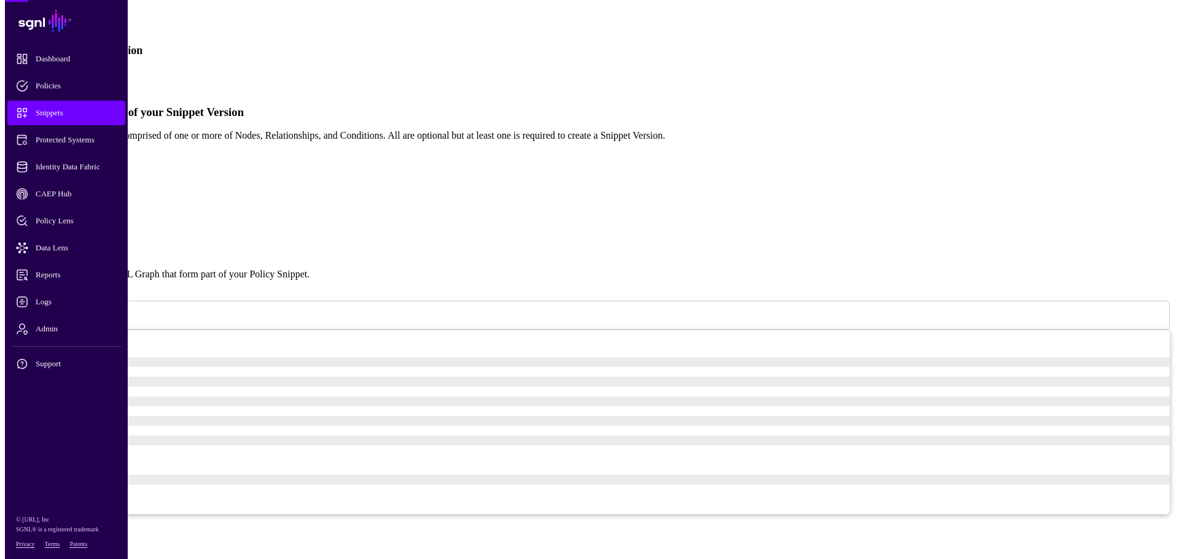
scroll to position [0, 0]
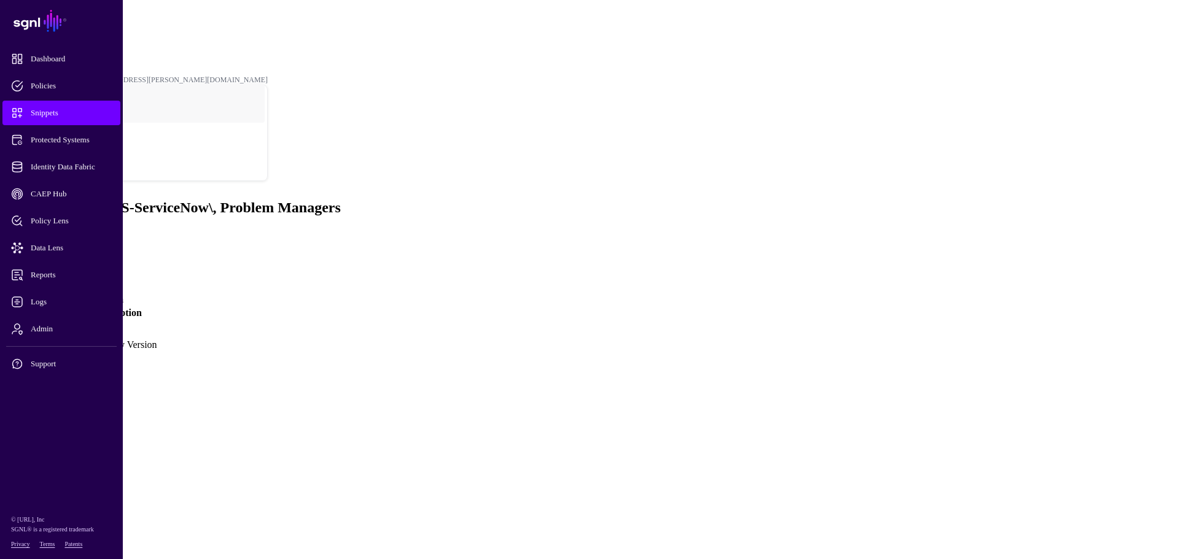
click at [266, 297] on main "SGNL Dashboard Policies Snippets Protected Systems Identity Data Fabric CAEP Hu…" at bounding box center [589, 182] width 1169 height 355
click at [46, 86] on span "Policies" at bounding box center [71, 86] width 120 height 12
